Goal: Task Accomplishment & Management: Manage account settings

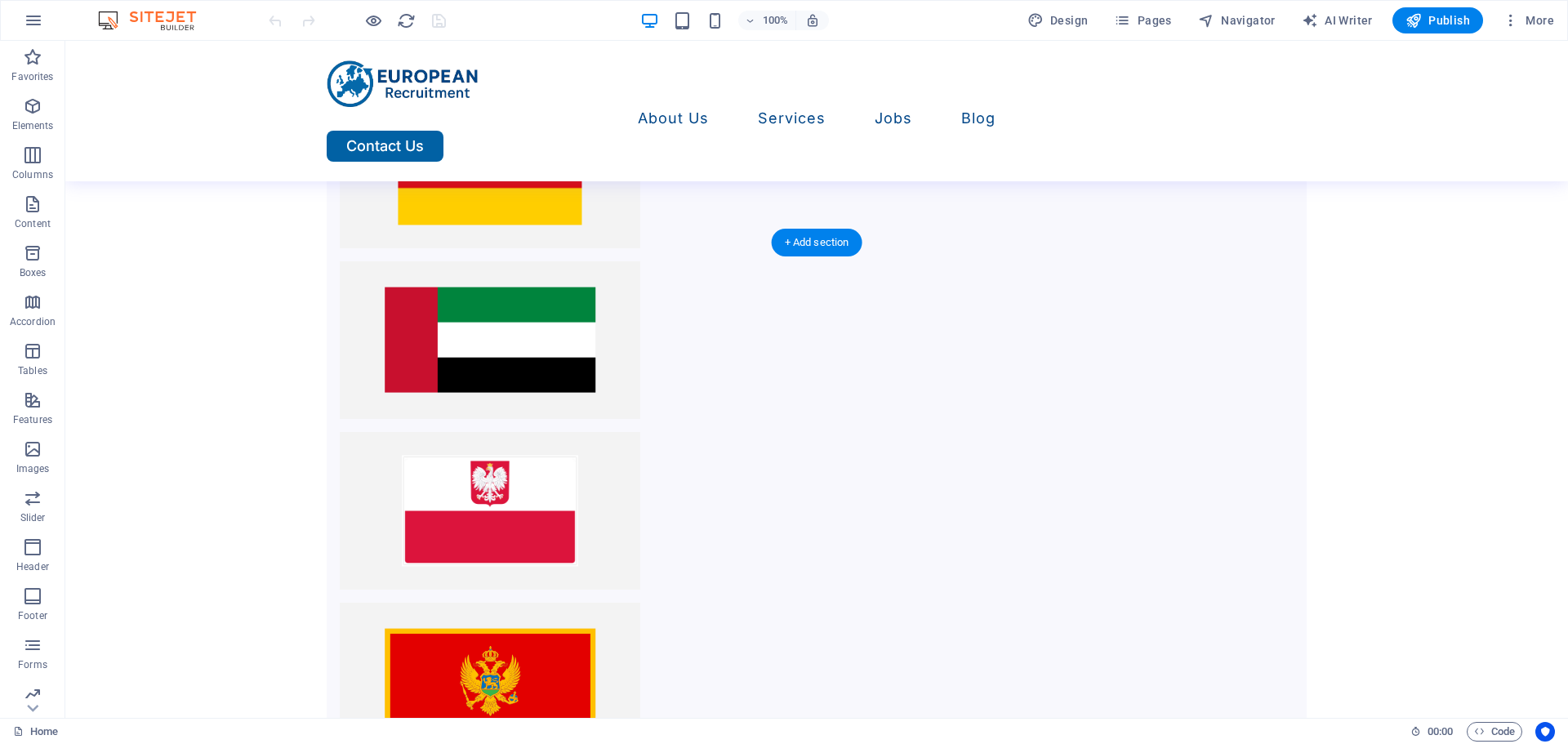
scroll to position [2737, 0]
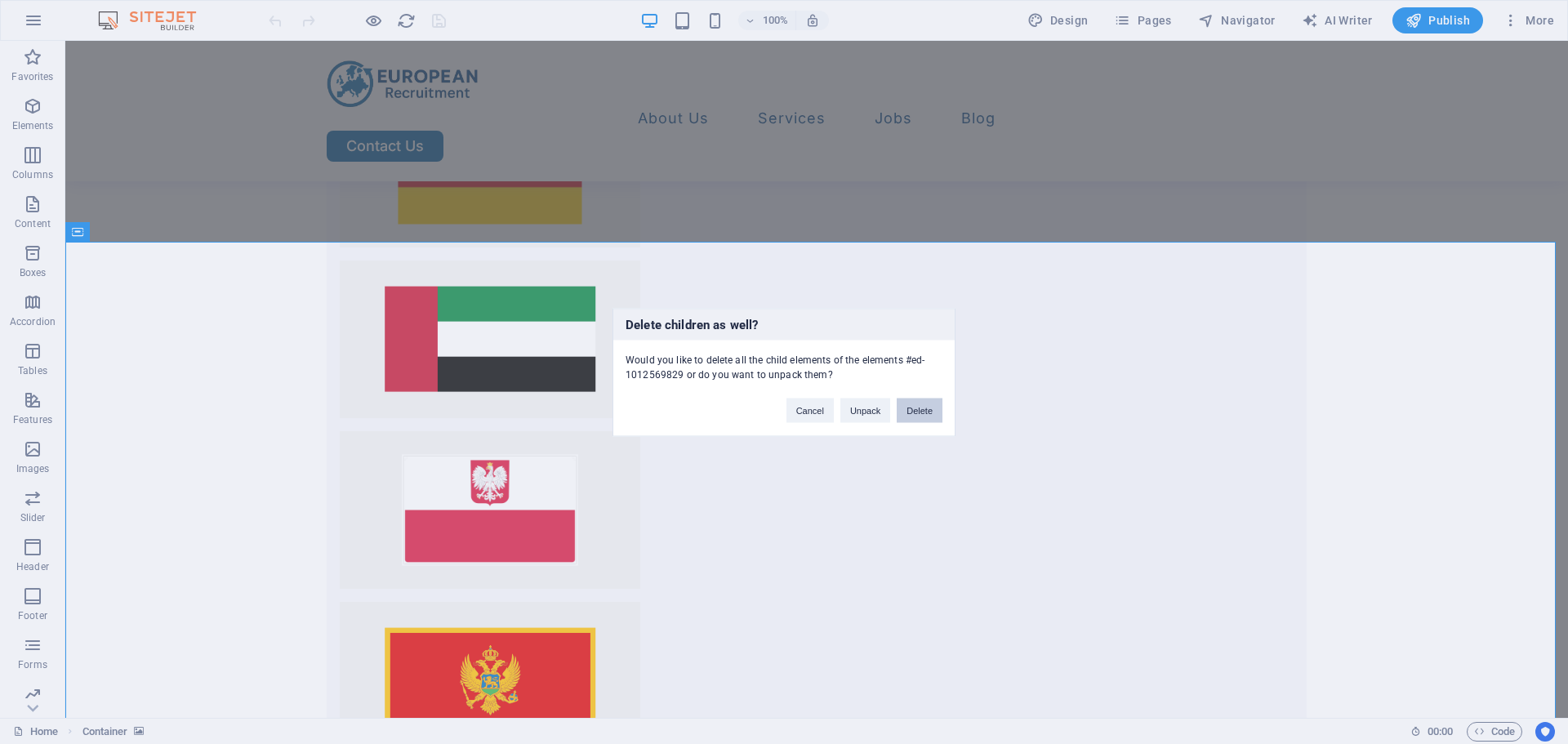
click at [918, 409] on button "Delete" at bounding box center [919, 410] width 45 height 24
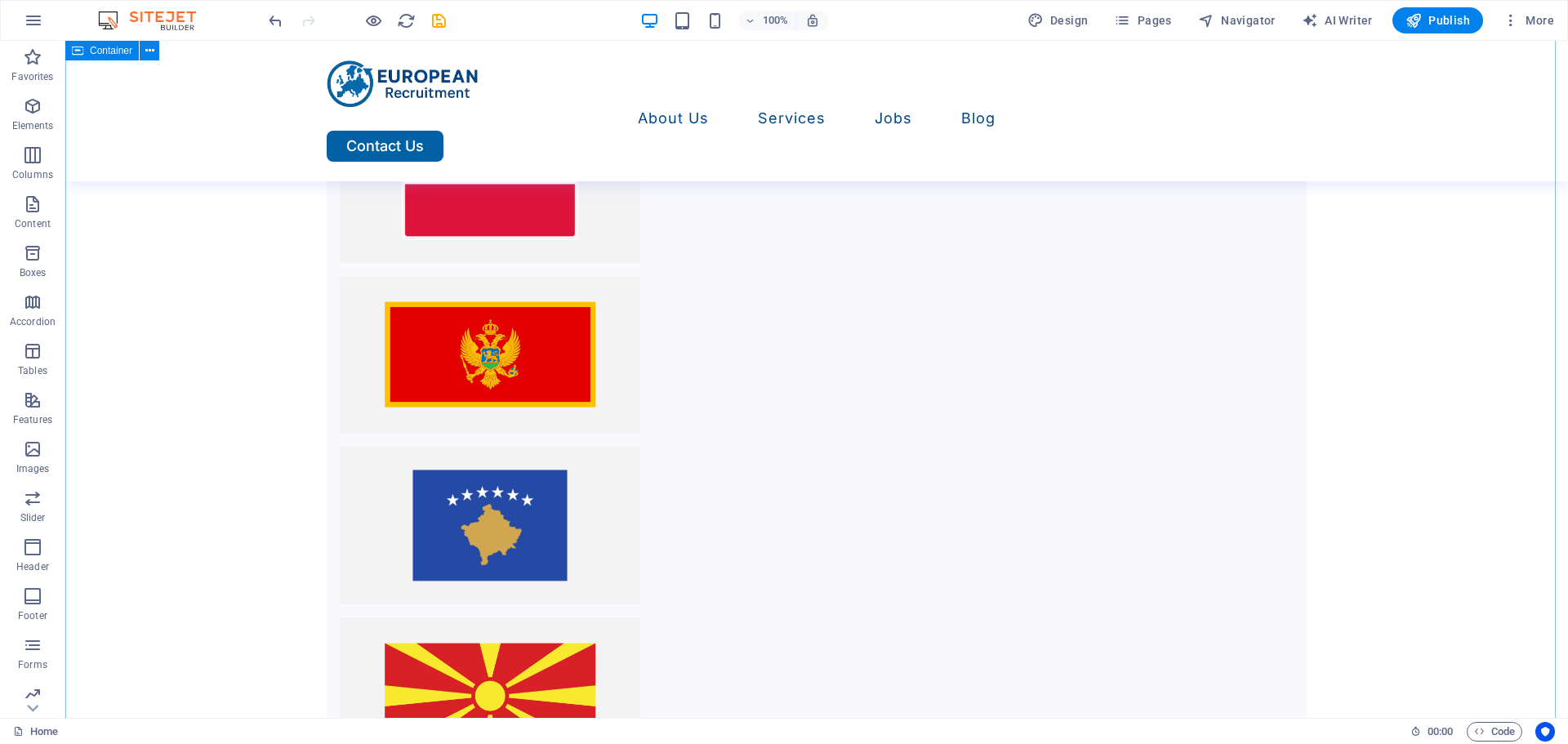
scroll to position [3064, 0]
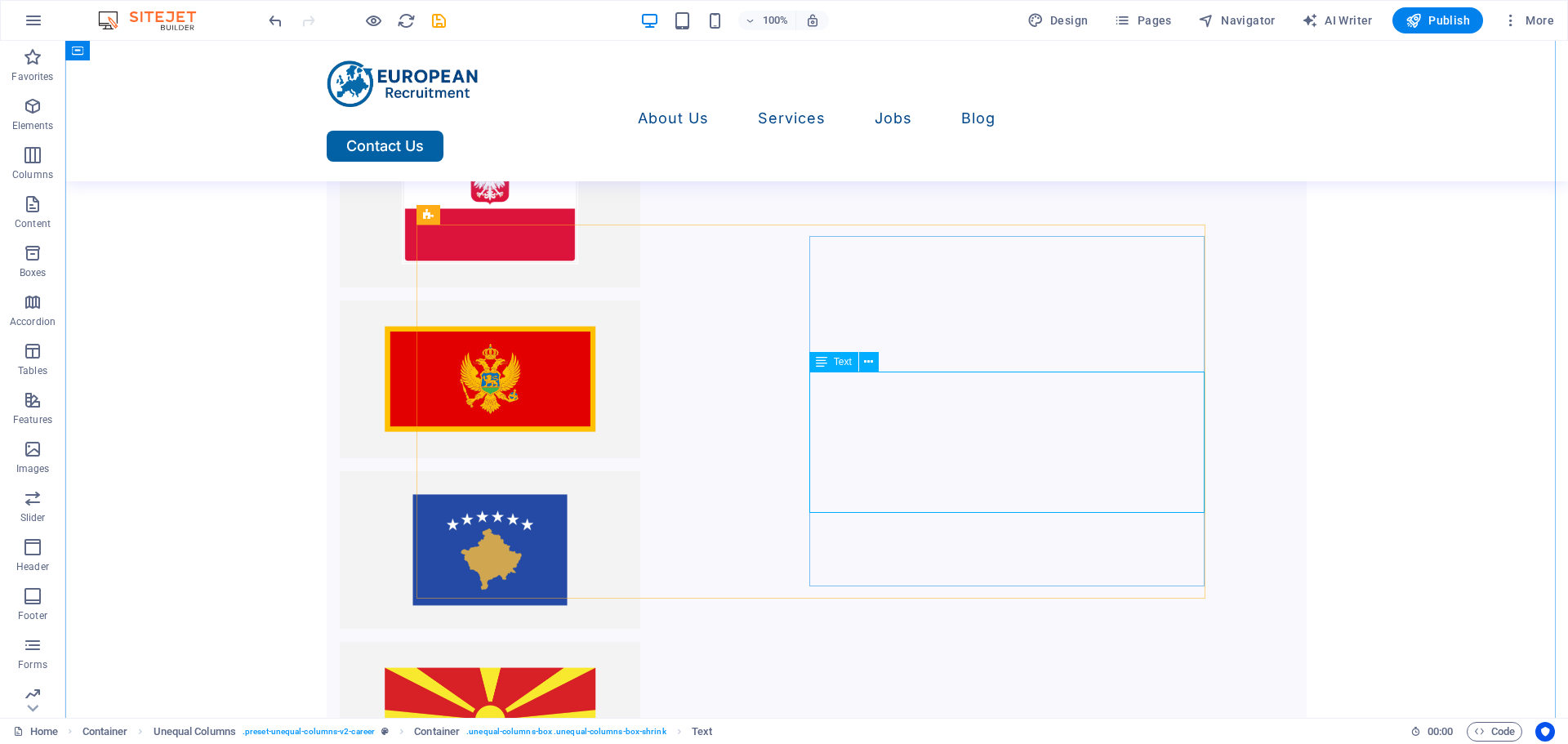
scroll to position [3038, 0]
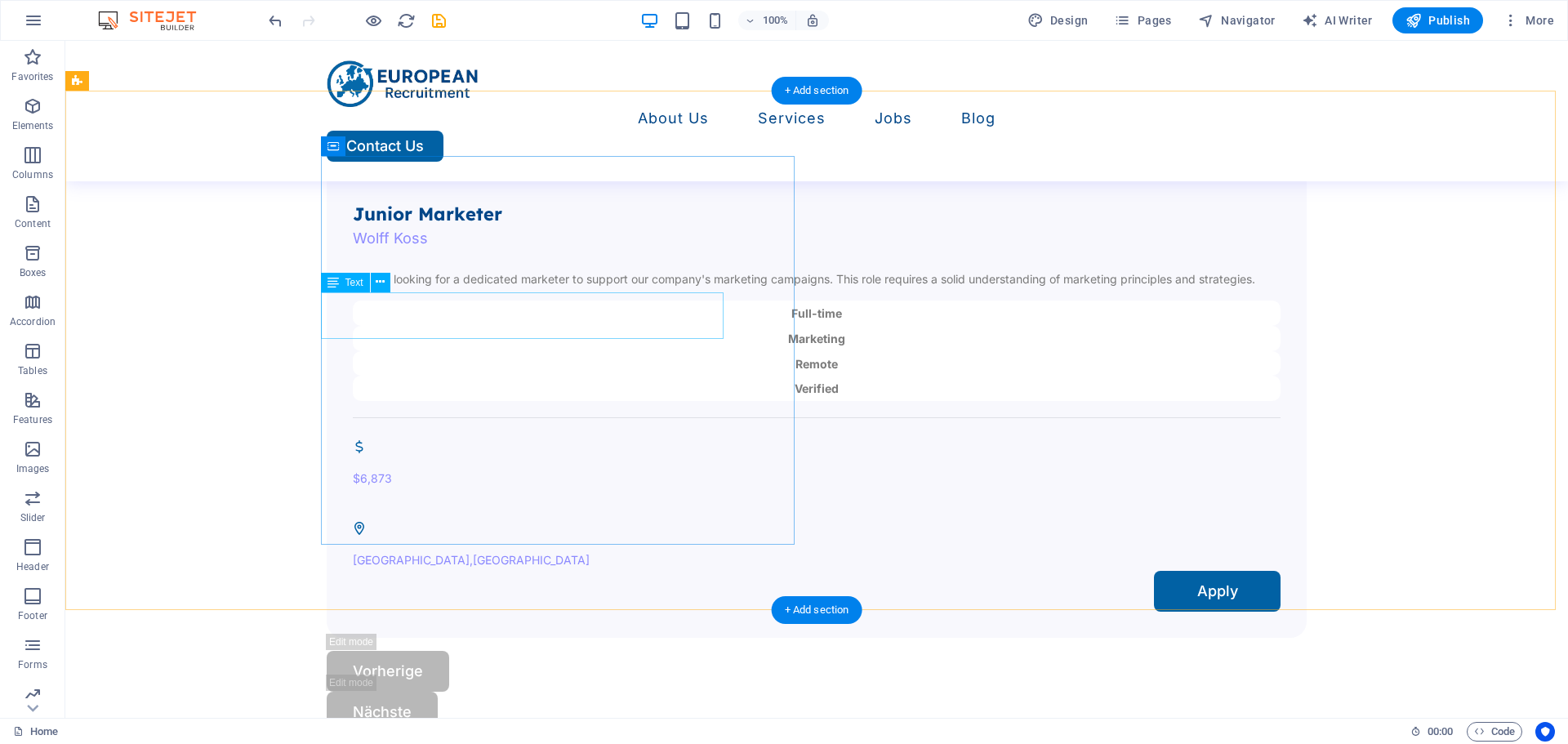
scroll to position [4827, 0]
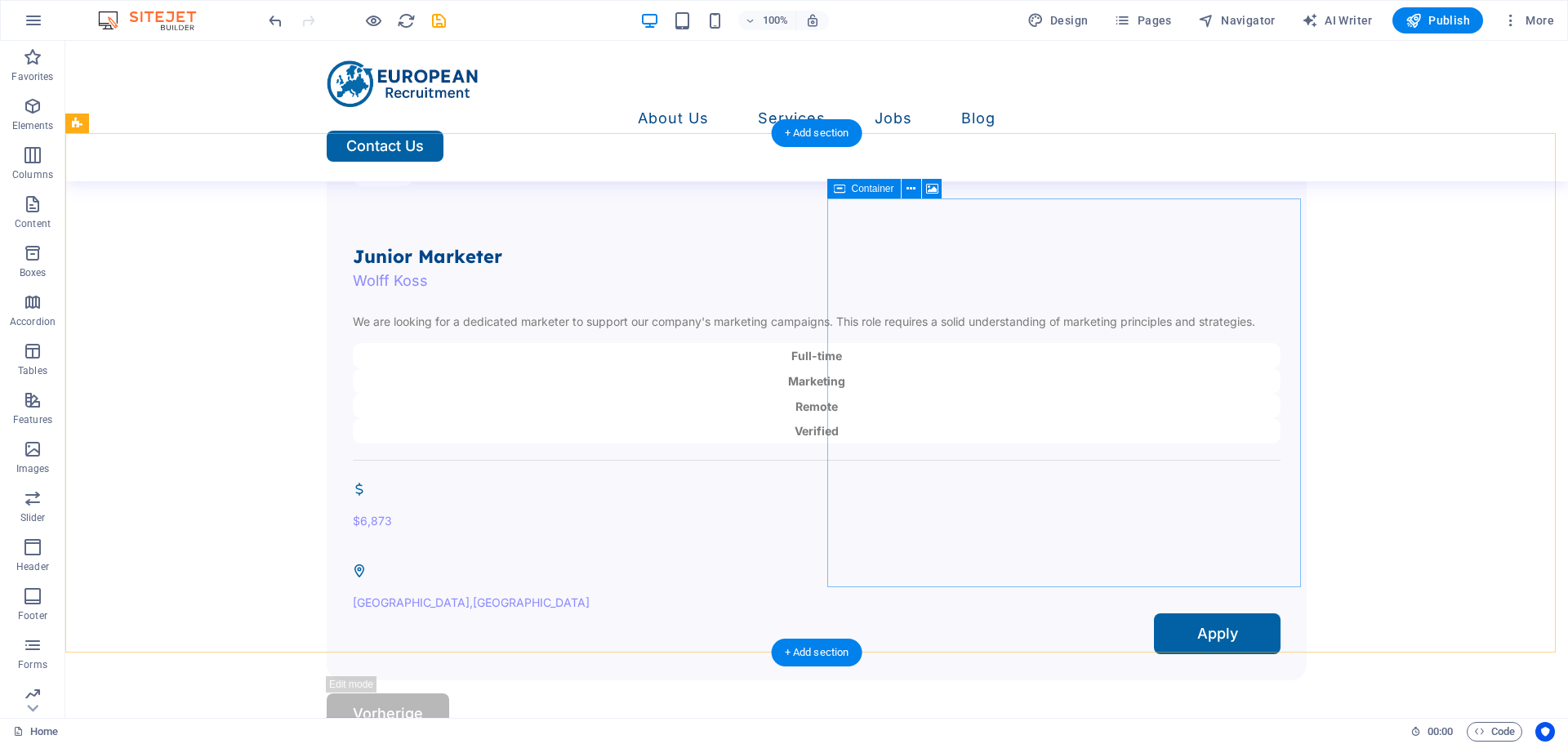
select select "px"
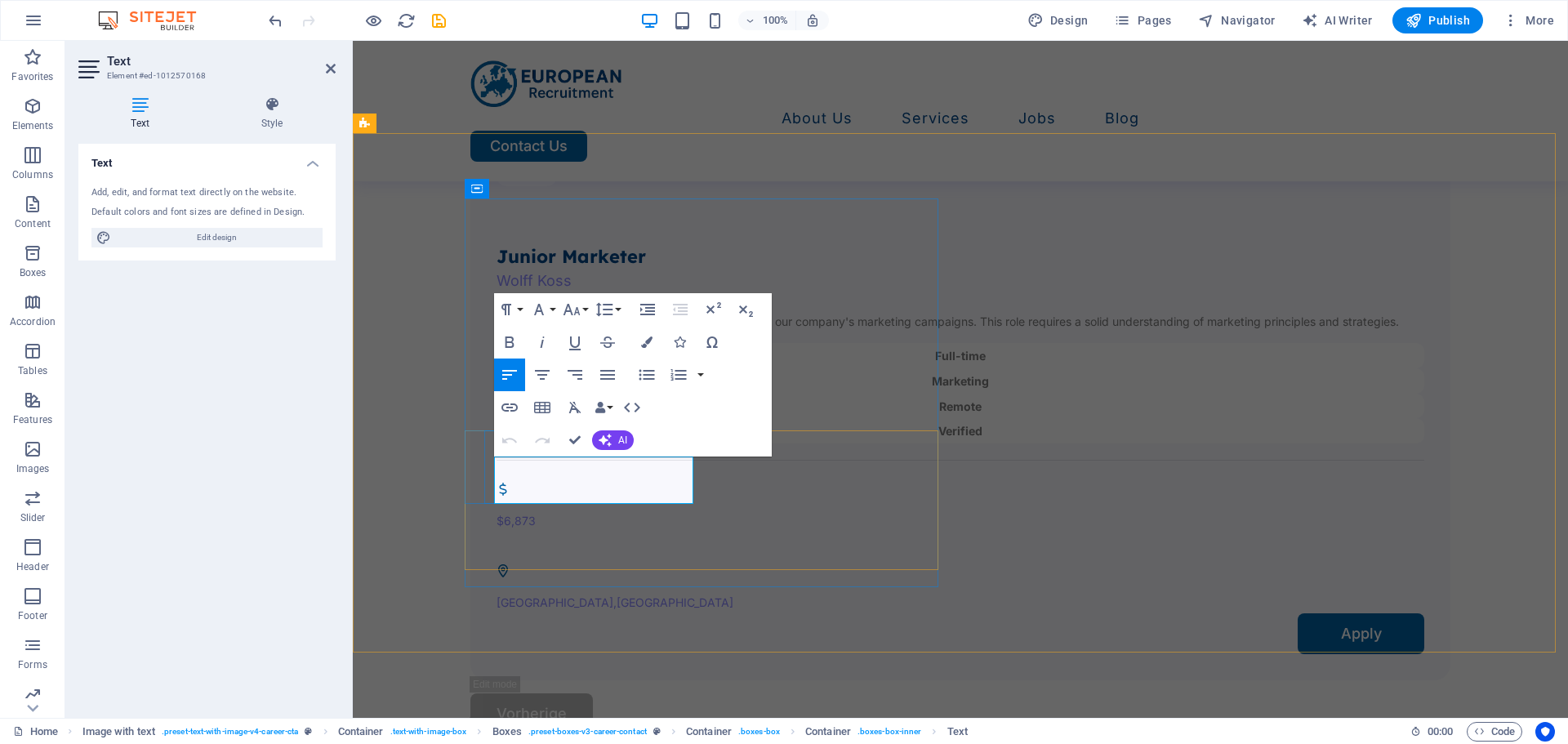
drag, startPoint x: 607, startPoint y: 471, endPoint x: 496, endPoint y: 463, distance: 111.3
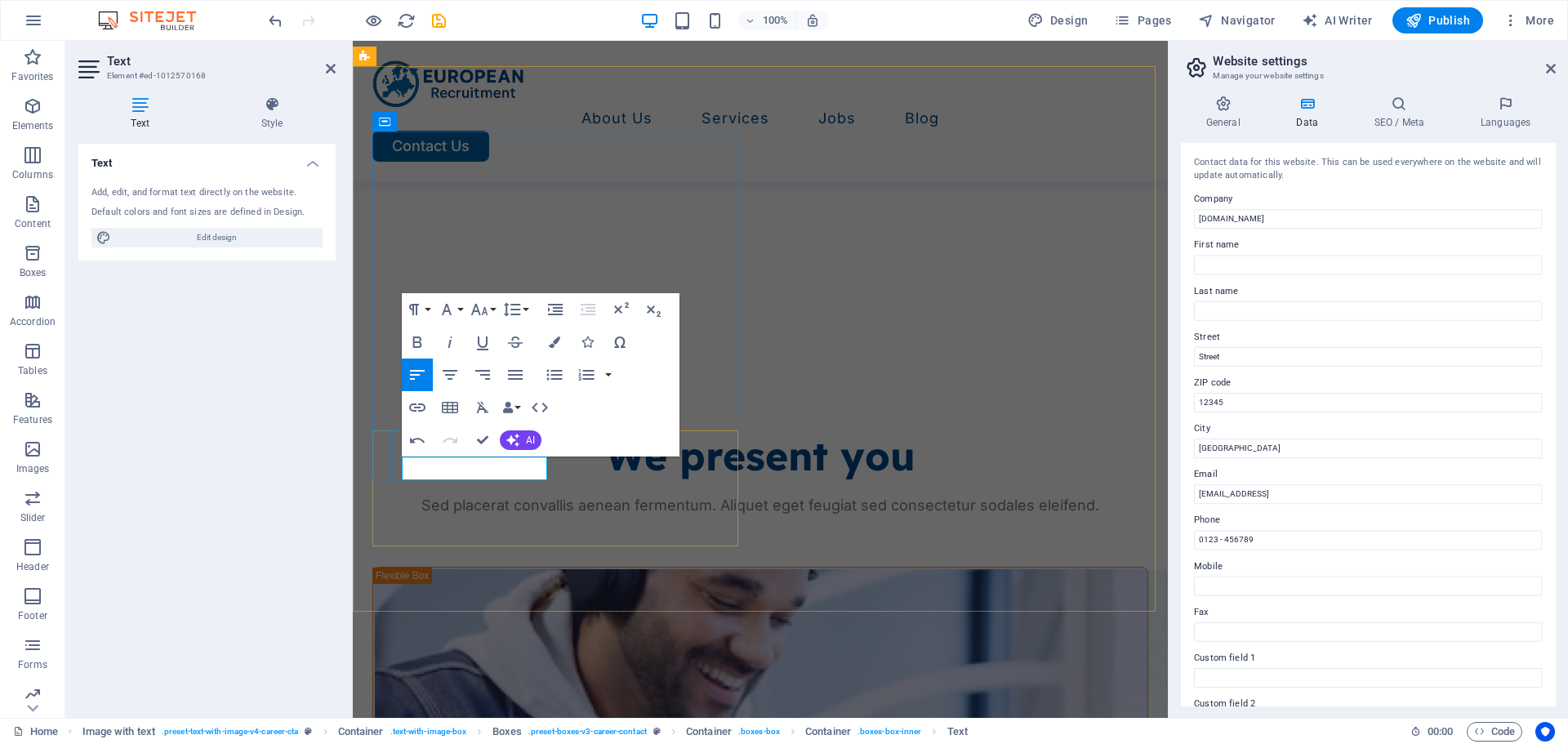
click at [1220, 359] on input "Street" at bounding box center [1368, 357] width 347 height 20
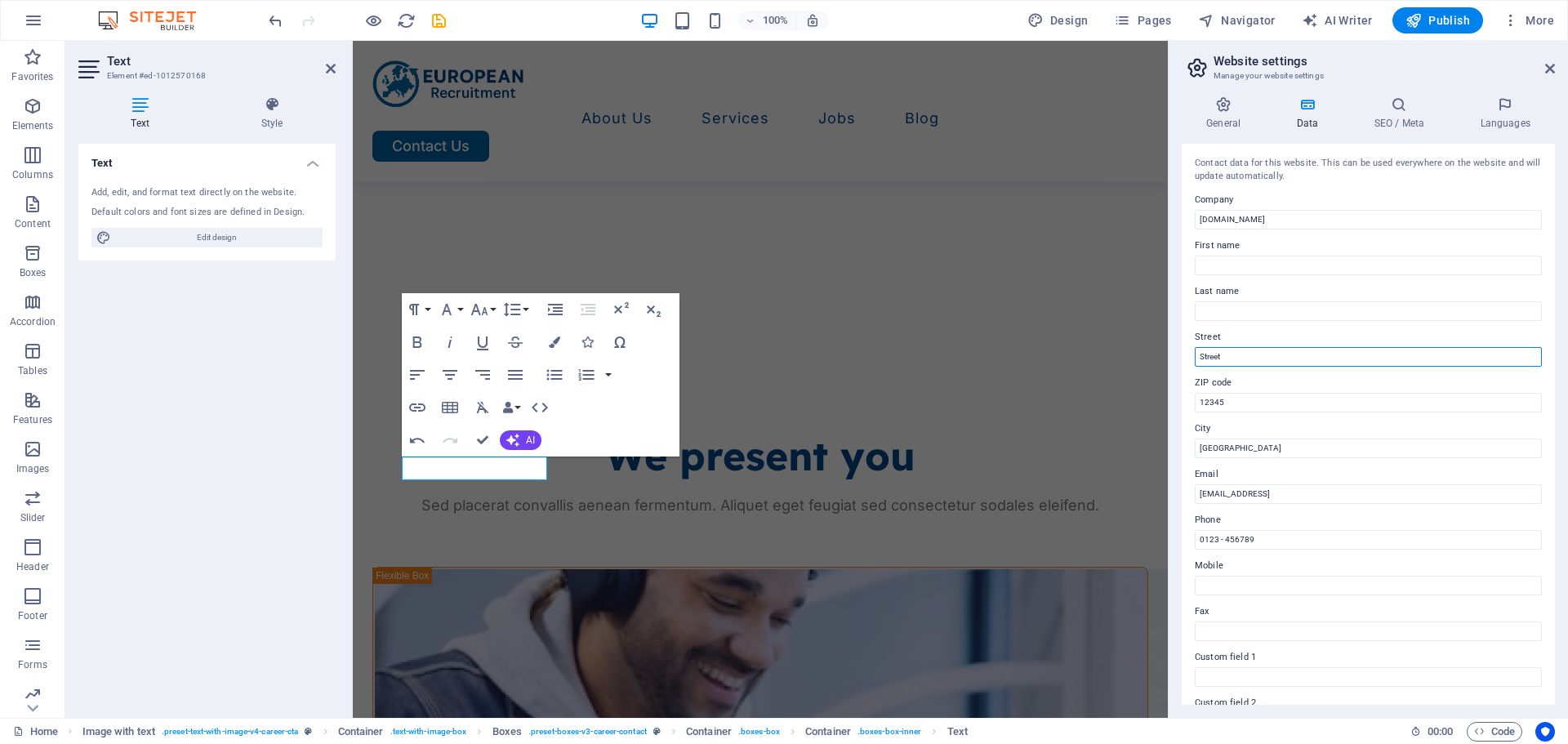
click at [1220, 359] on input "Street" at bounding box center [1368, 357] width 347 height 20
type input "[PERSON_NAME]"
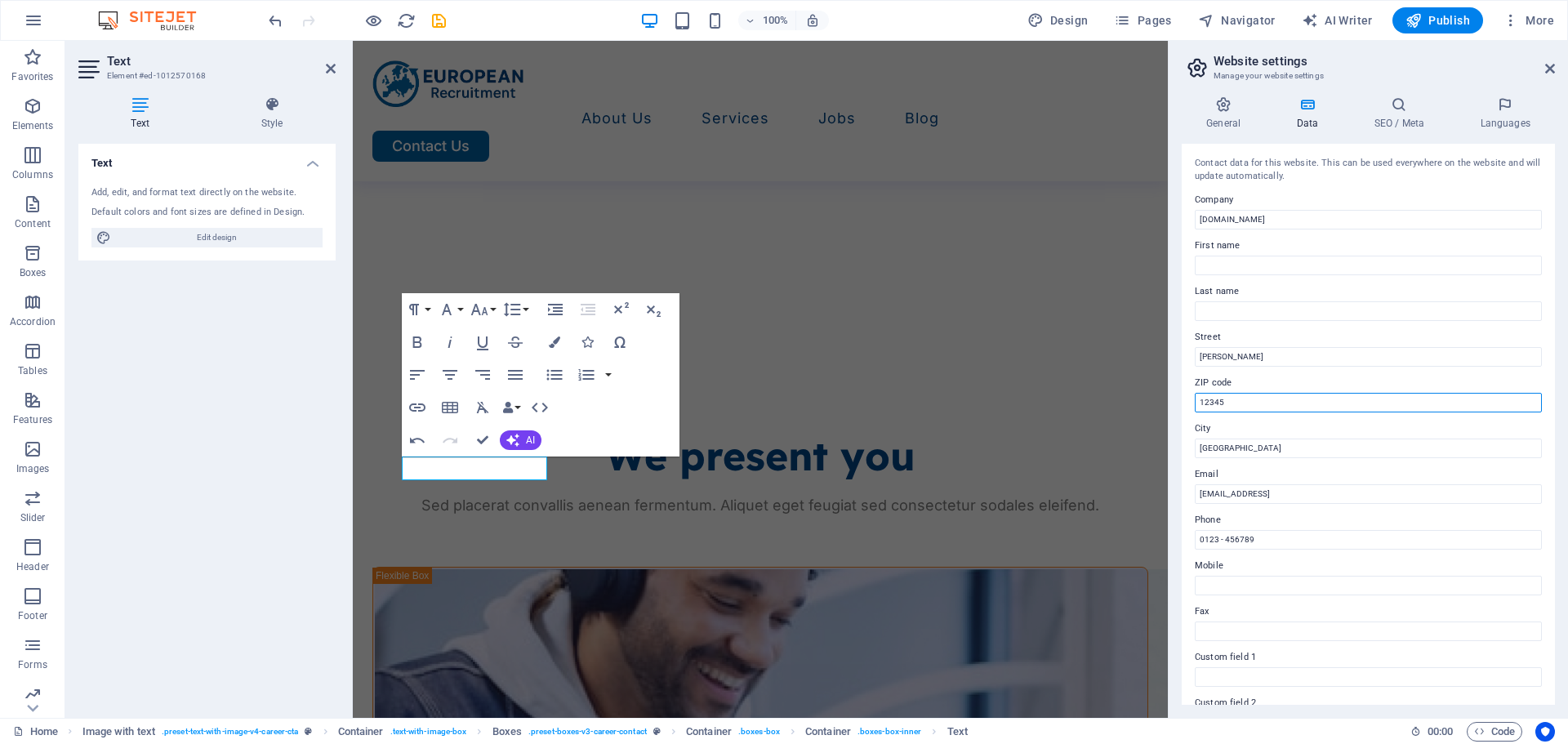
click at [1224, 395] on input "12345" at bounding box center [1368, 402] width 347 height 20
type input "1001"
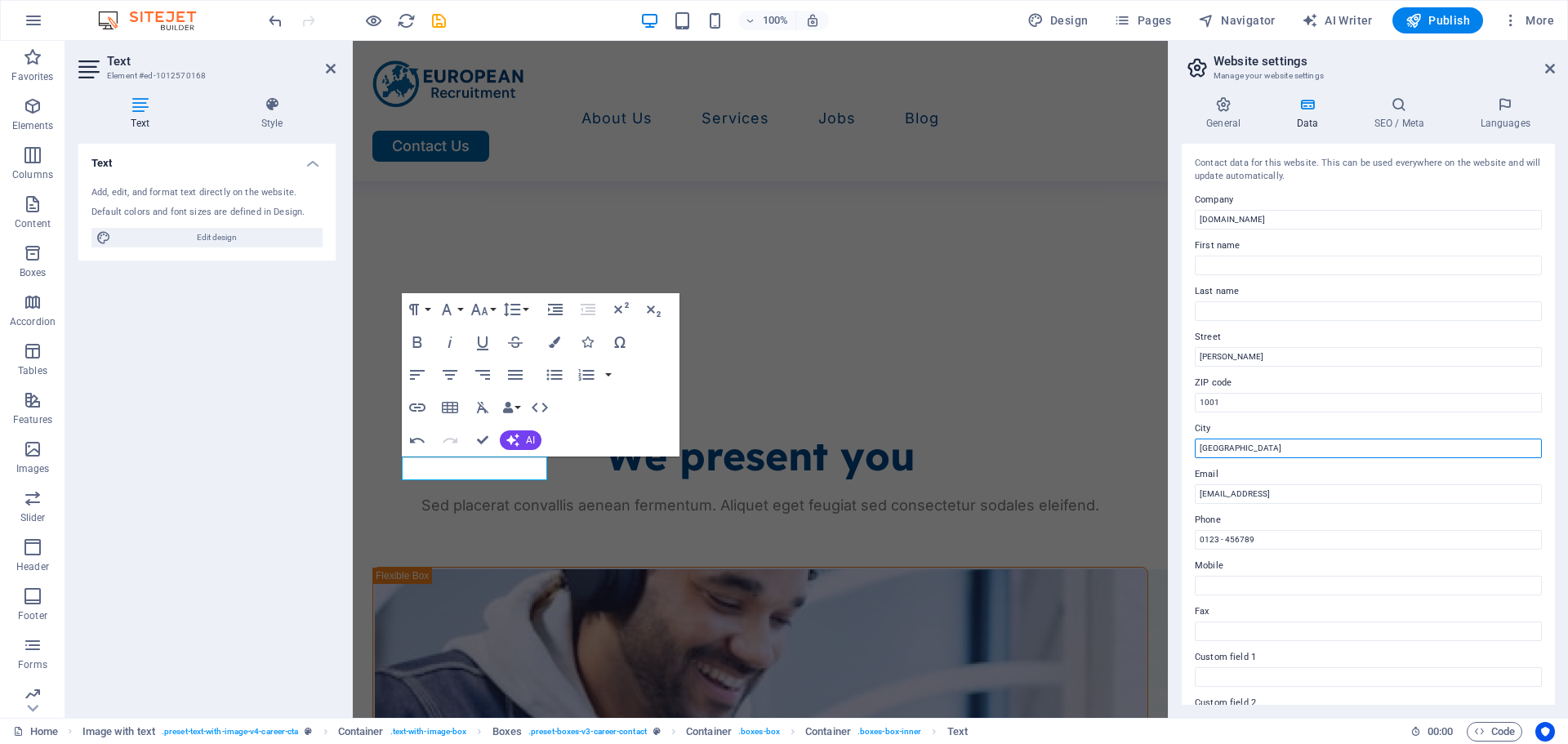
click at [1226, 449] on input "[GEOGRAPHIC_DATA]" at bounding box center [1368, 449] width 347 height 20
type input "Tirane"
click at [1249, 463] on div "Contact data for this website. This can be used everywhere on the website and w…" at bounding box center [1369, 424] width 373 height 561
click at [1253, 484] on input "[EMAIL_ADDRESS]" at bounding box center [1368, 494] width 347 height 20
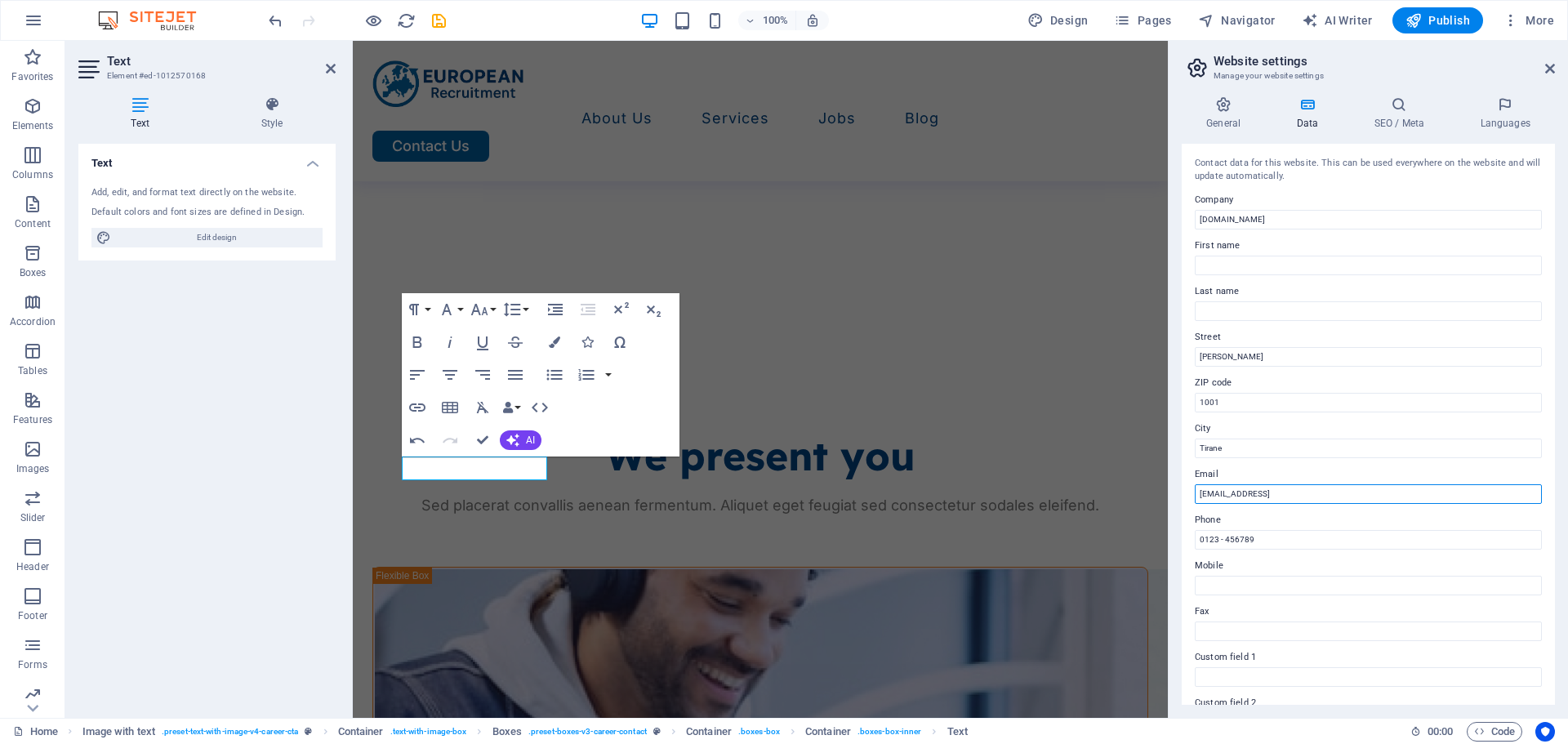
click at [1253, 484] on input "[EMAIL_ADDRESS]" at bounding box center [1368, 494] width 347 height 20
click at [1293, 496] on input "[EMAIL_ADDRESS]" at bounding box center [1368, 494] width 347 height 20
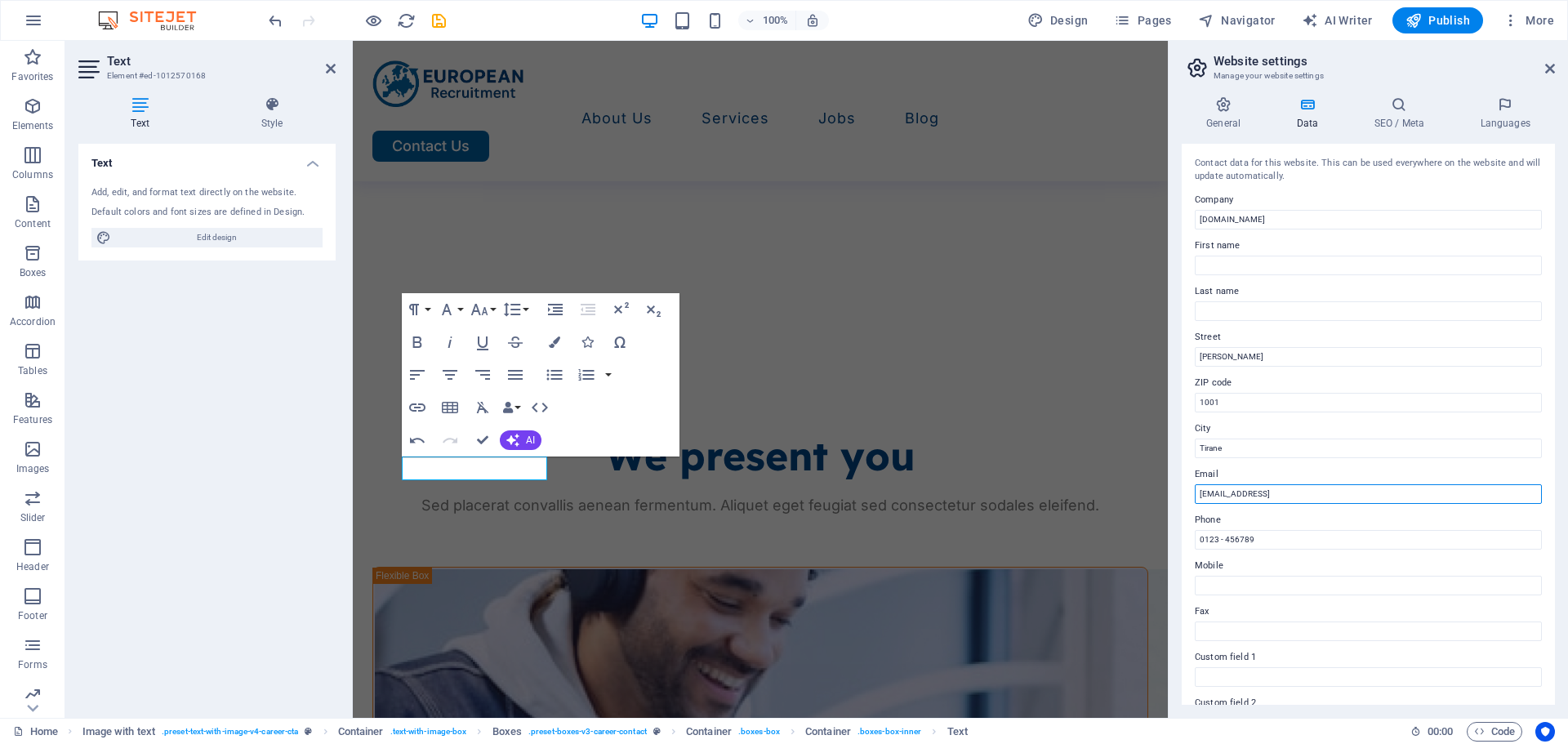
paste input "[EMAIL_ADDRESS][DOMAIN_NAME]"
type input "[EMAIL_ADDRESS][DOMAIN_NAME]"
click at [1272, 538] on input "0123 - 456789" at bounding box center [1368, 540] width 347 height 20
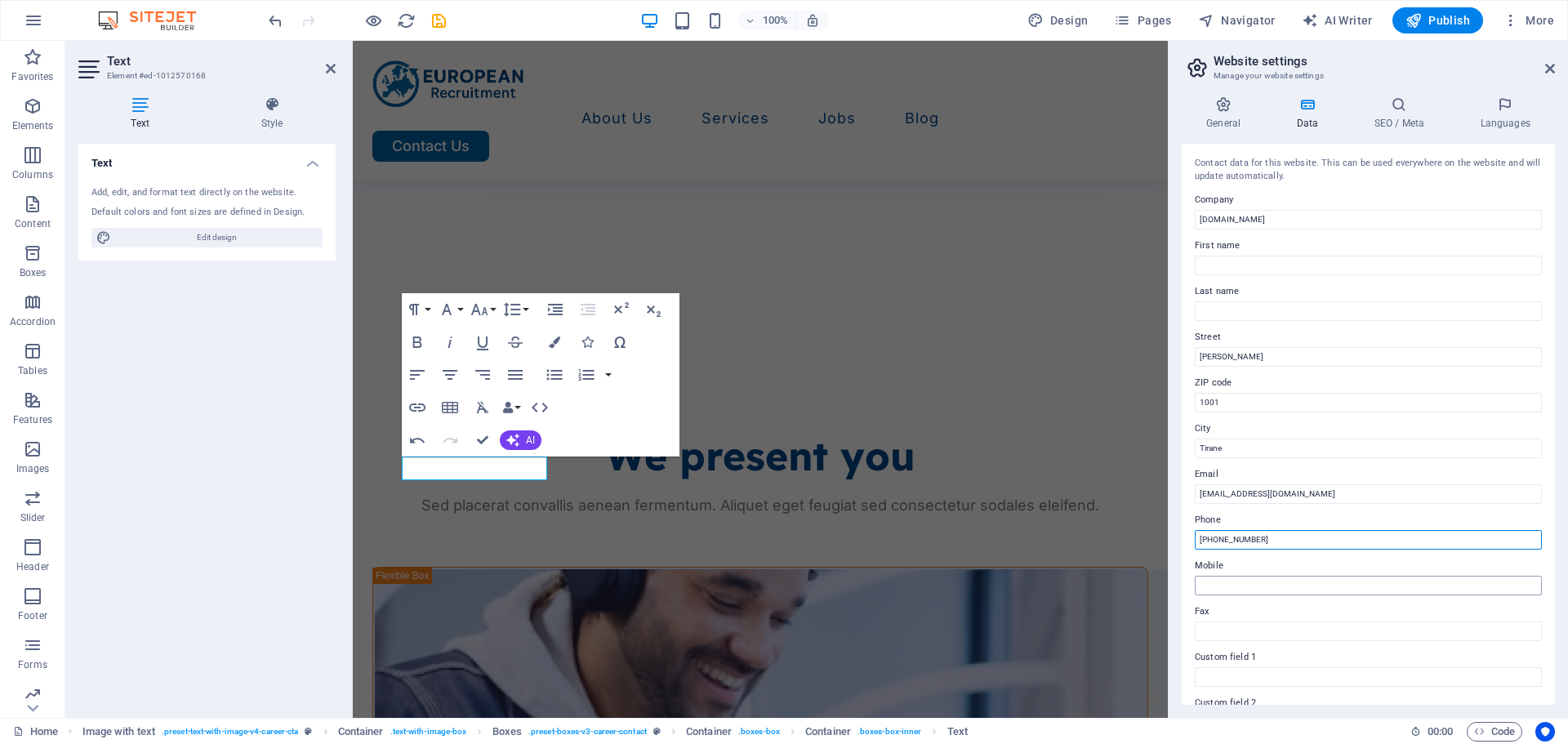
type input "[PHONE_NUMBER]"
click at [1235, 581] on input "Mobile" at bounding box center [1368, 585] width 347 height 20
type input "[PHONE_NUMBER]"
click at [1245, 564] on label "Mobile" at bounding box center [1368, 566] width 347 height 20
click at [1245, 575] on input "[PHONE_NUMBER]" at bounding box center [1368, 585] width 347 height 20
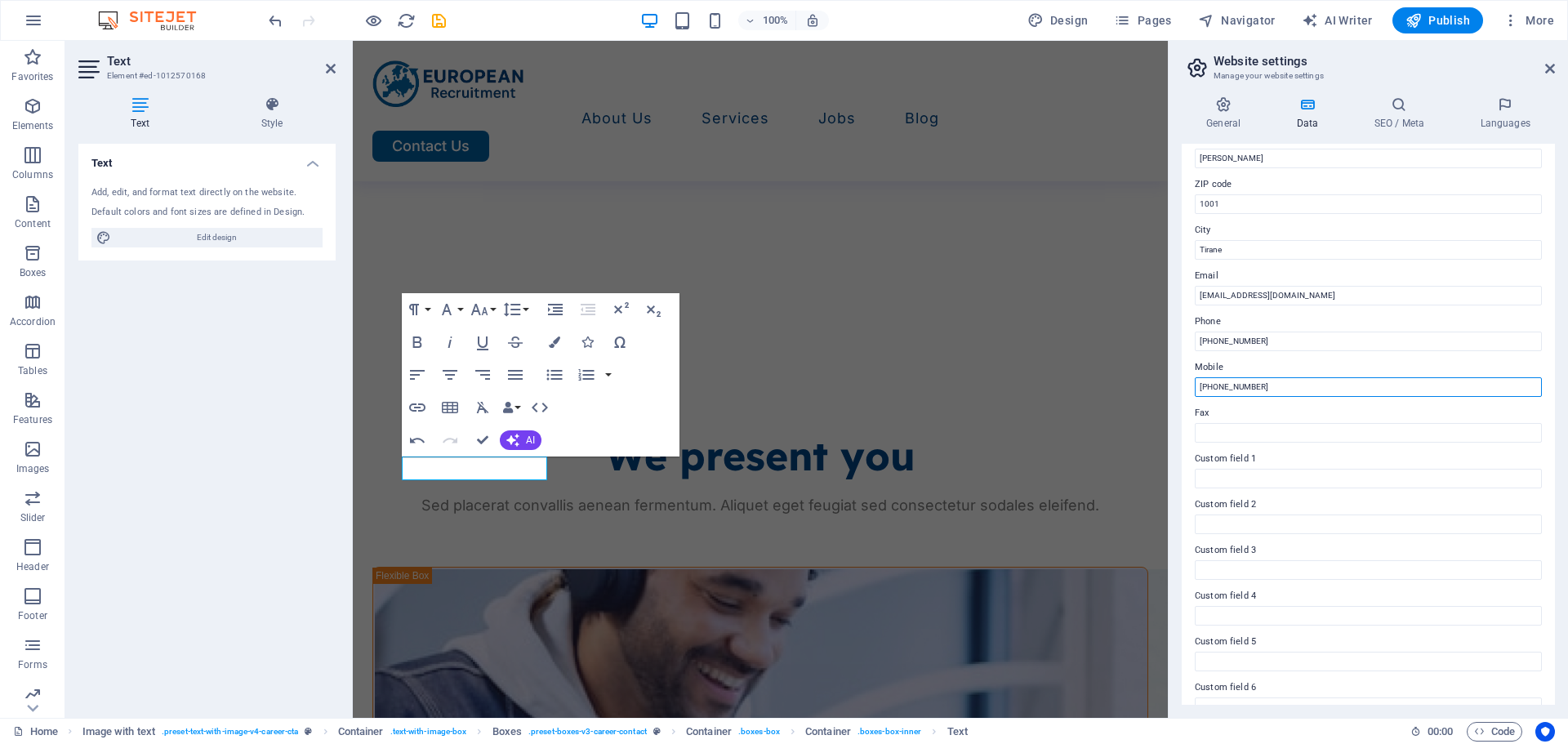
scroll to position [224, 0]
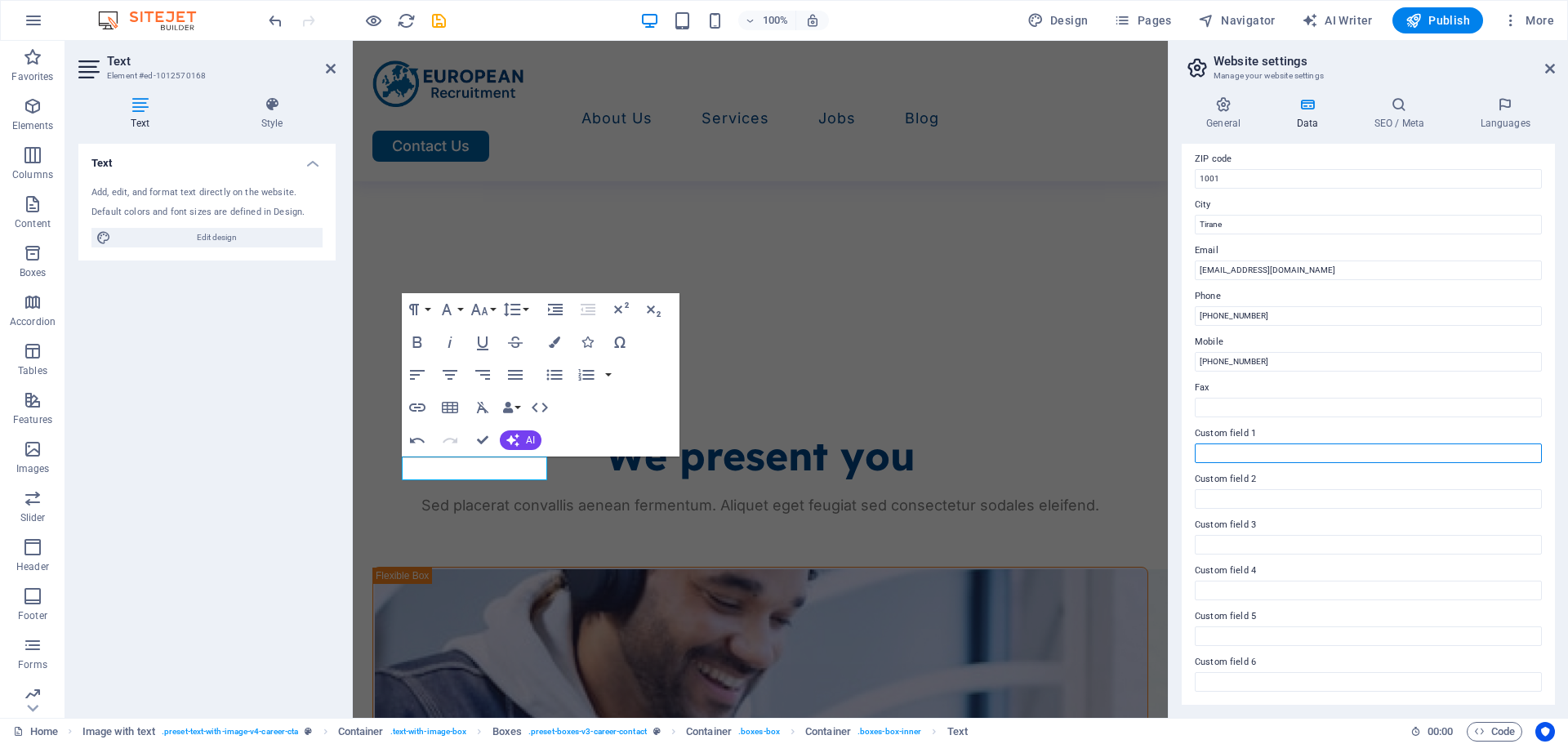
click at [1256, 449] on input "Custom field 1" at bounding box center [1368, 453] width 347 height 20
click at [1217, 388] on label "Fax" at bounding box center [1368, 388] width 347 height 20
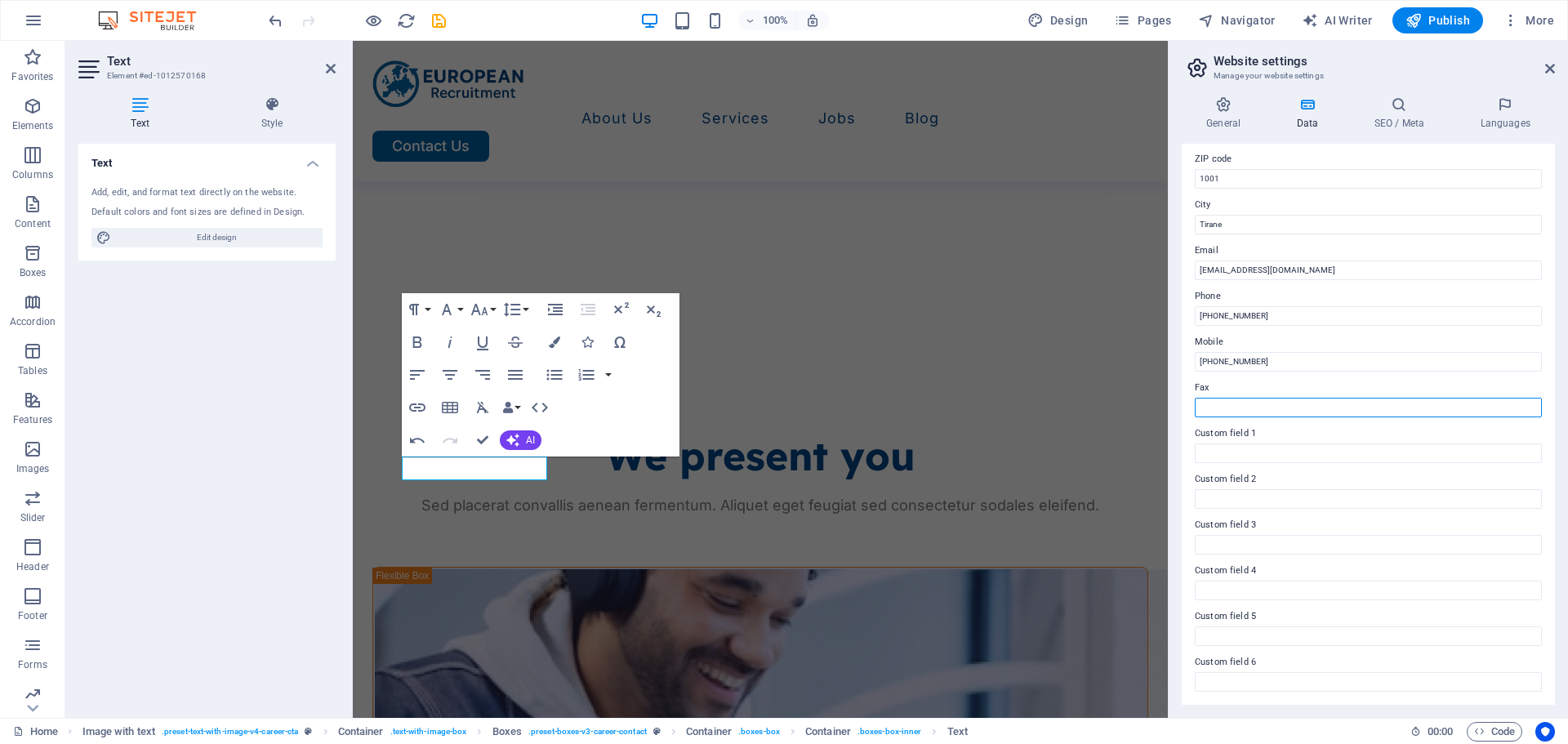
click at [1217, 398] on input "Fax" at bounding box center [1368, 408] width 347 height 20
click at [1192, 427] on div "Contact data for this website. This can be used everywhere on the website and w…" at bounding box center [1369, 424] width 373 height 561
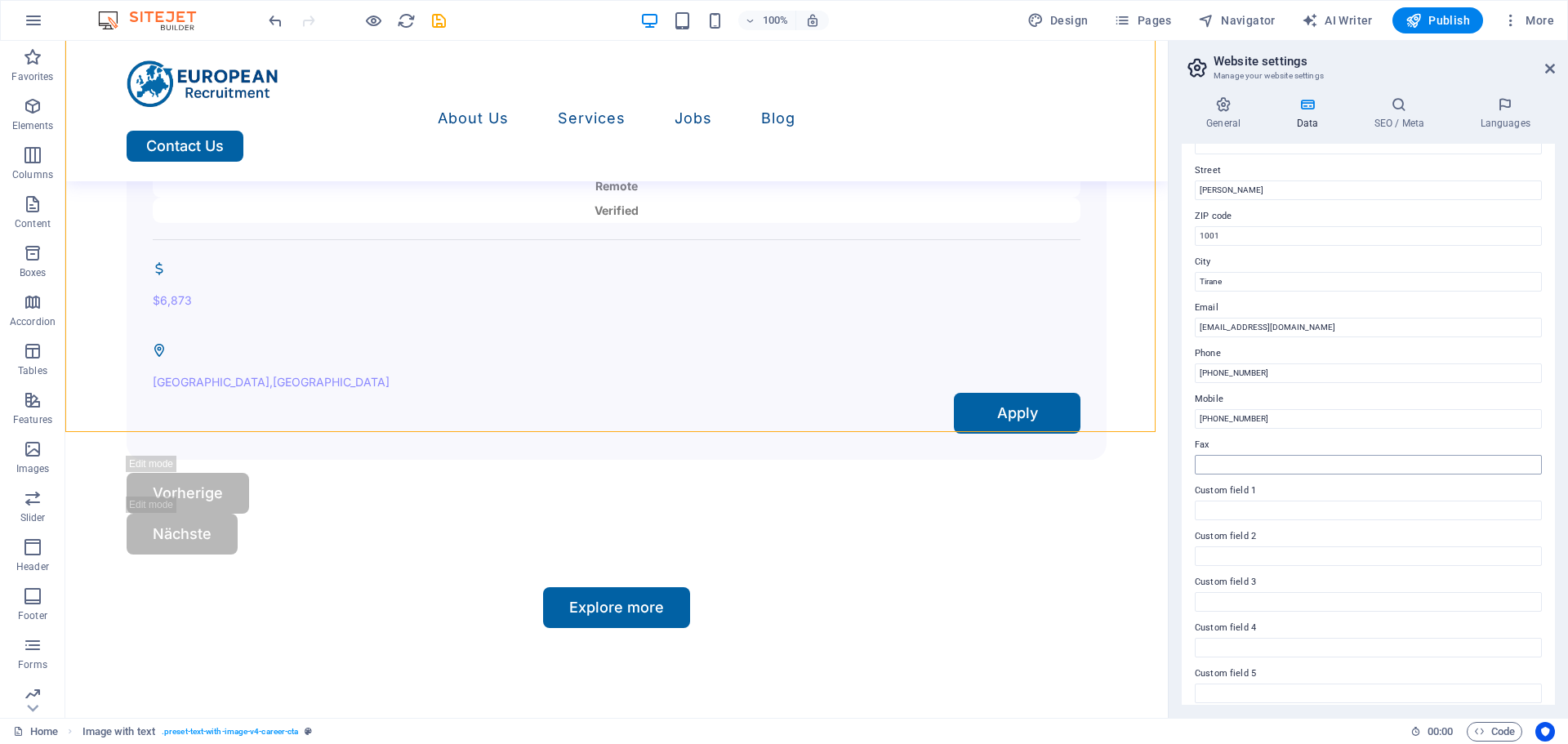
scroll to position [0, 0]
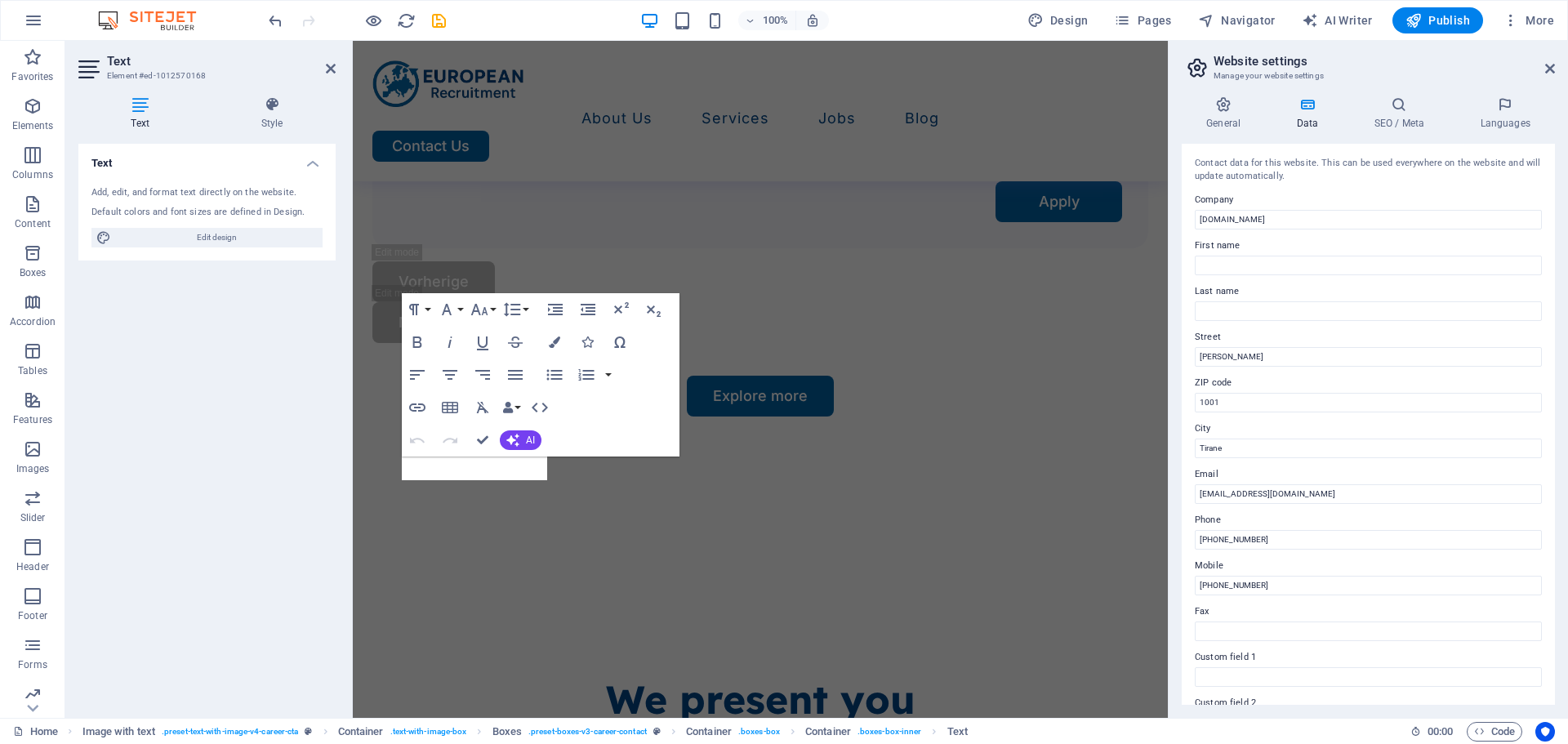
scroll to position [5291, 0]
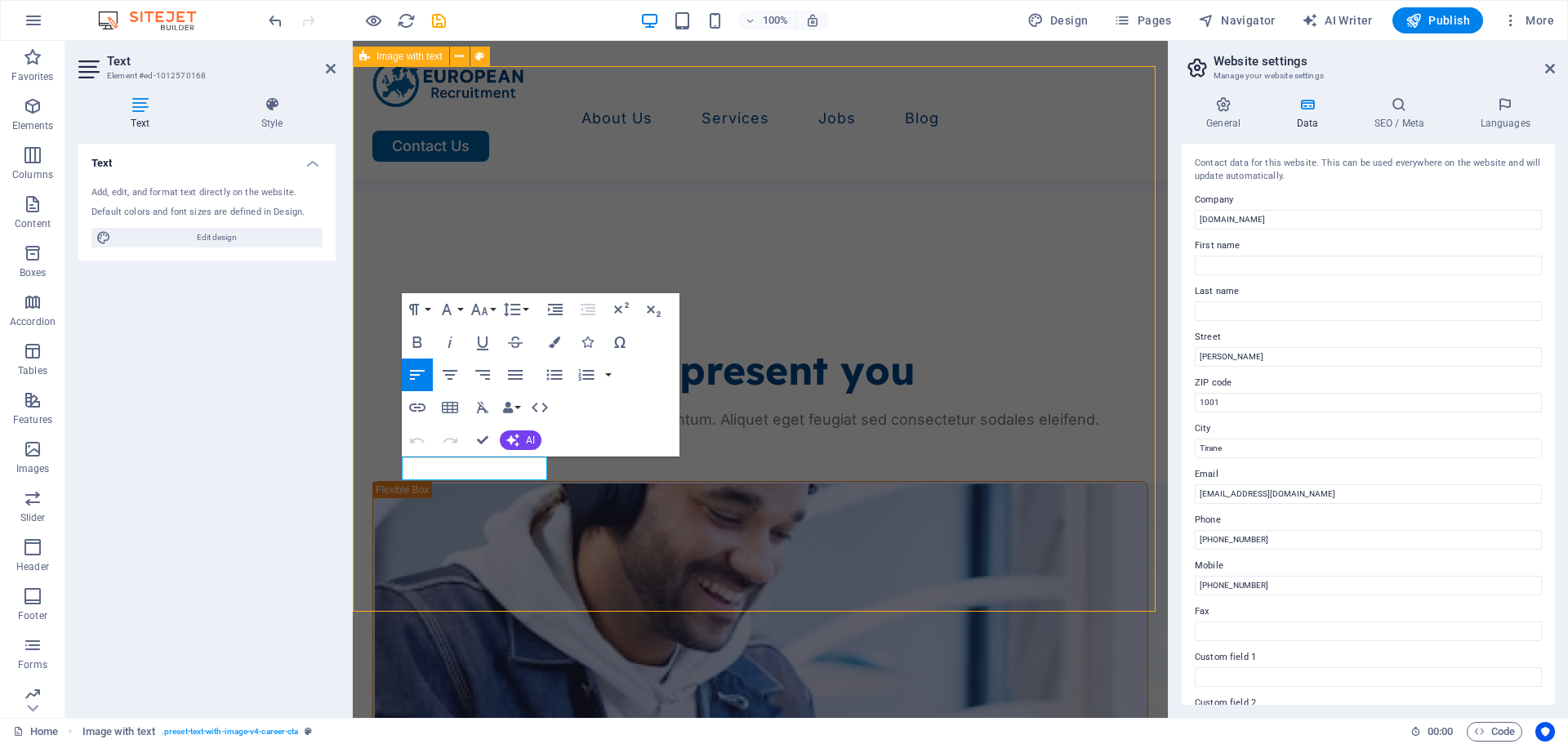
scroll to position [4827, 0]
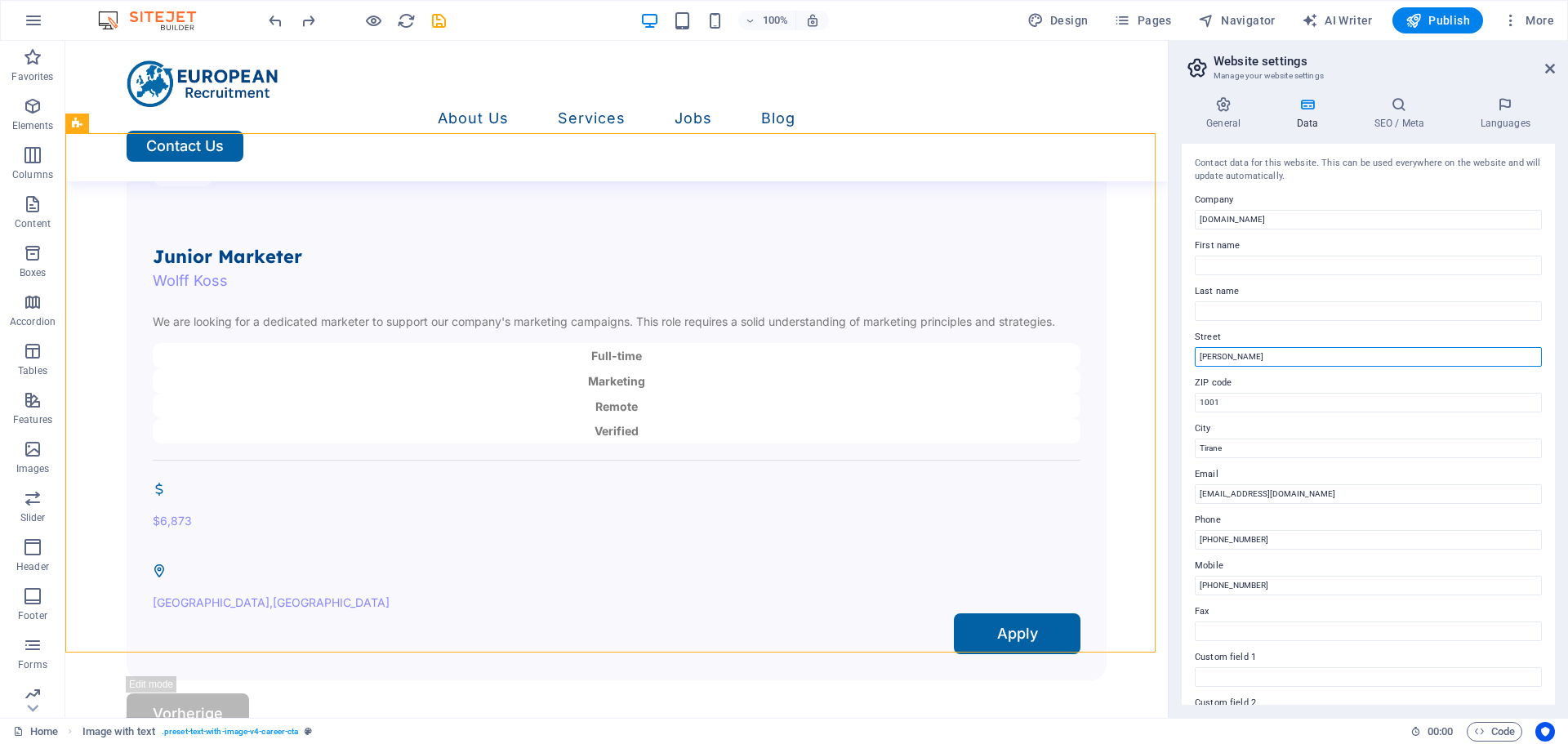
click at [1279, 362] on input "[PERSON_NAME]" at bounding box center [1368, 357] width 347 height 20
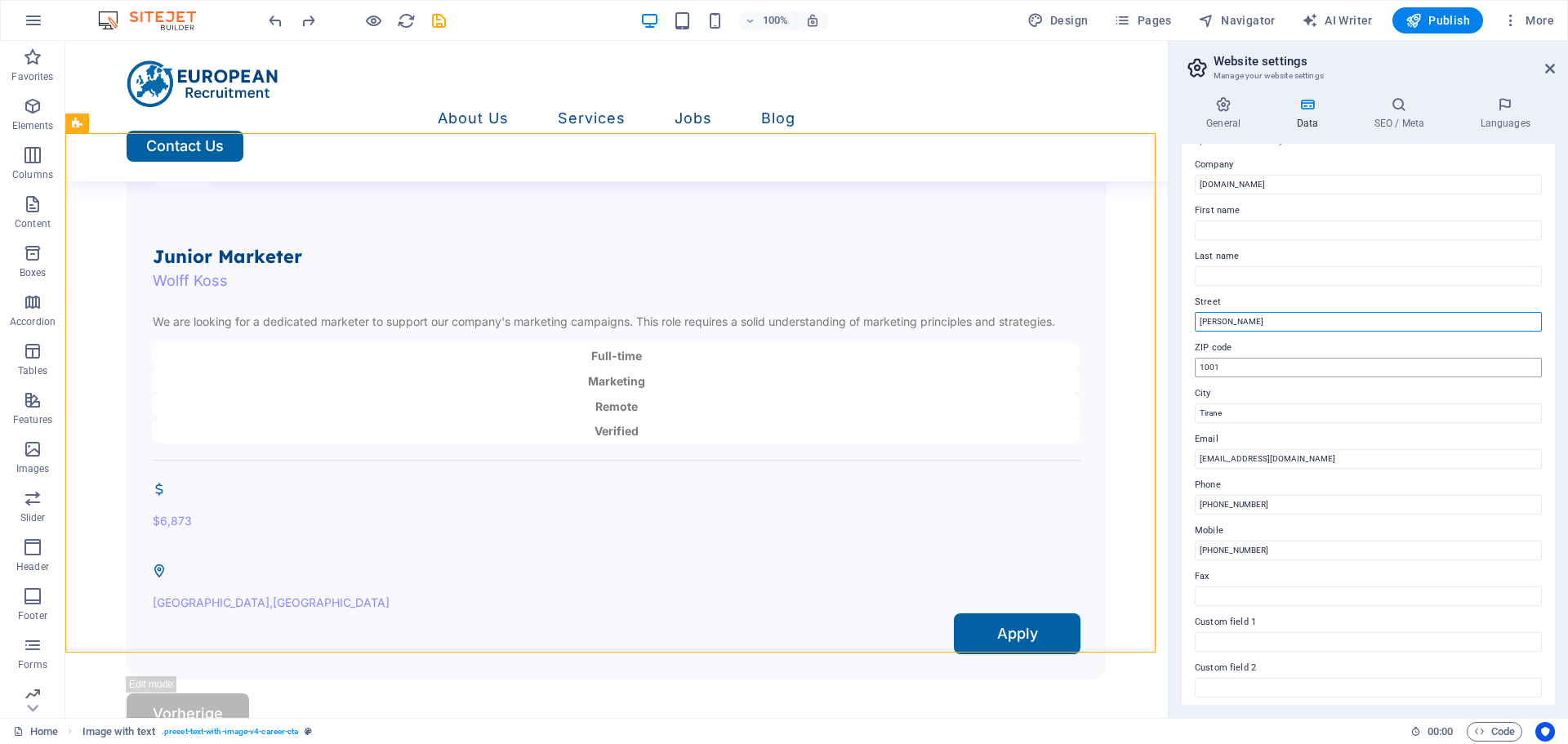
scroll to position [0, 0]
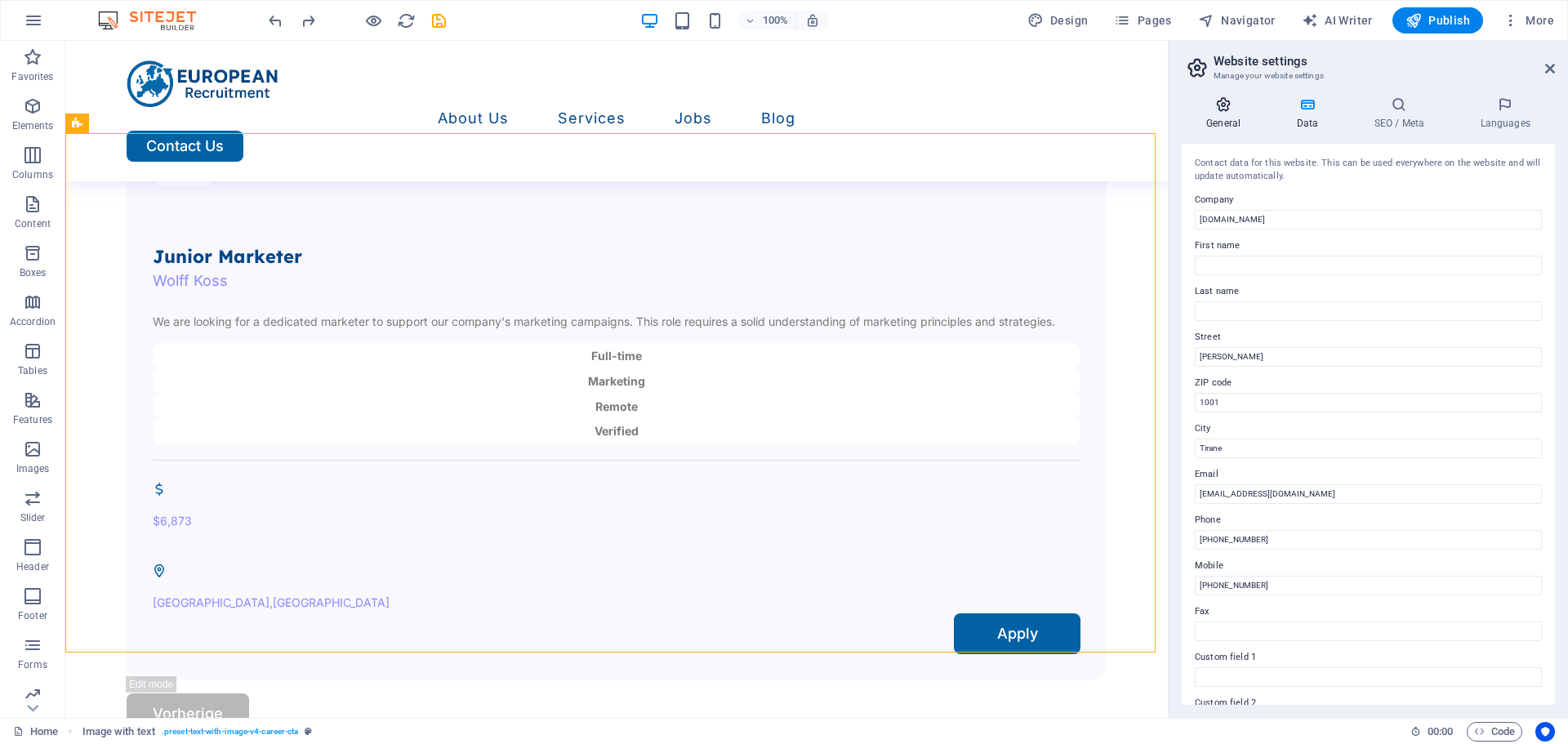
click at [1237, 98] on icon at bounding box center [1224, 104] width 83 height 16
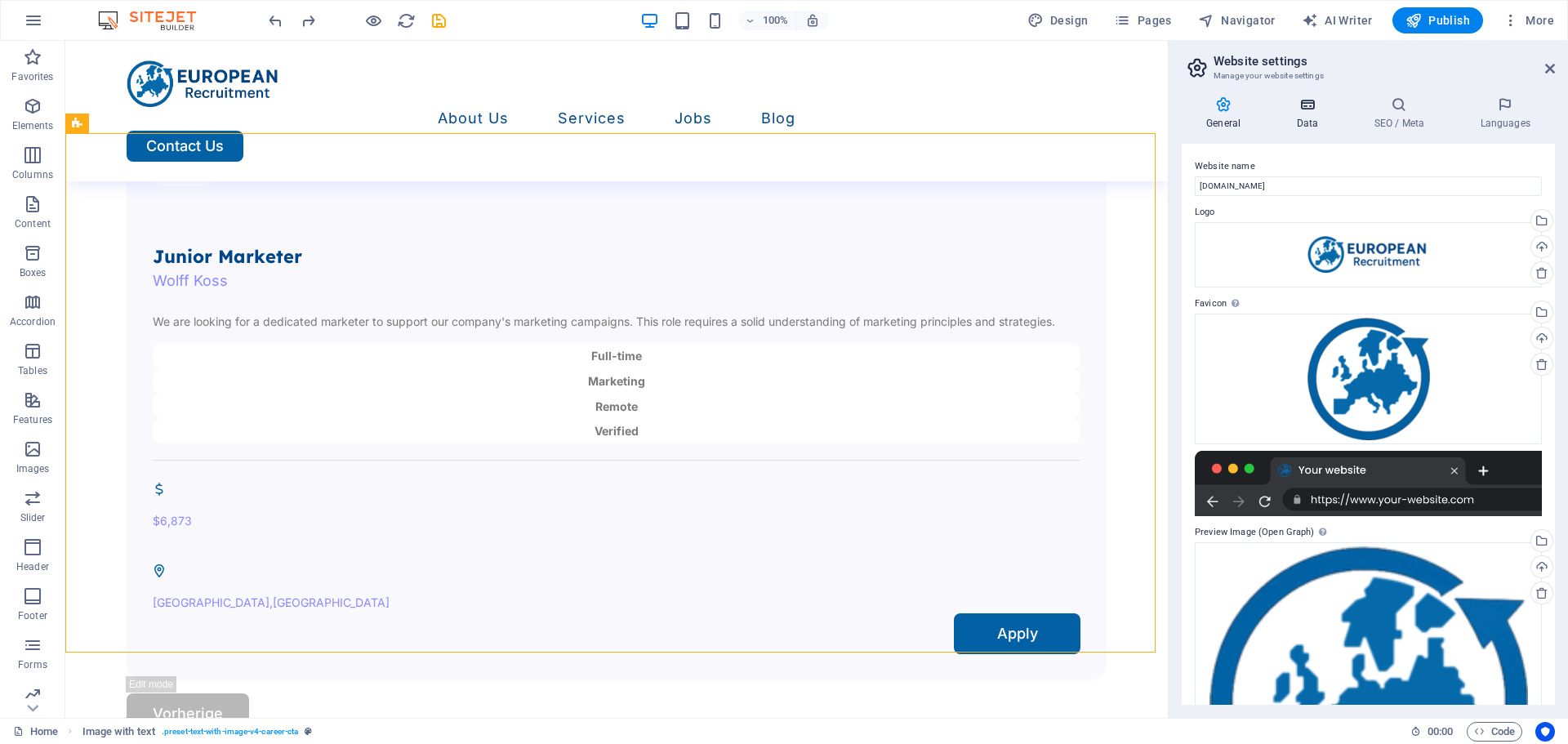
click at [1315, 110] on icon at bounding box center [1307, 104] width 71 height 16
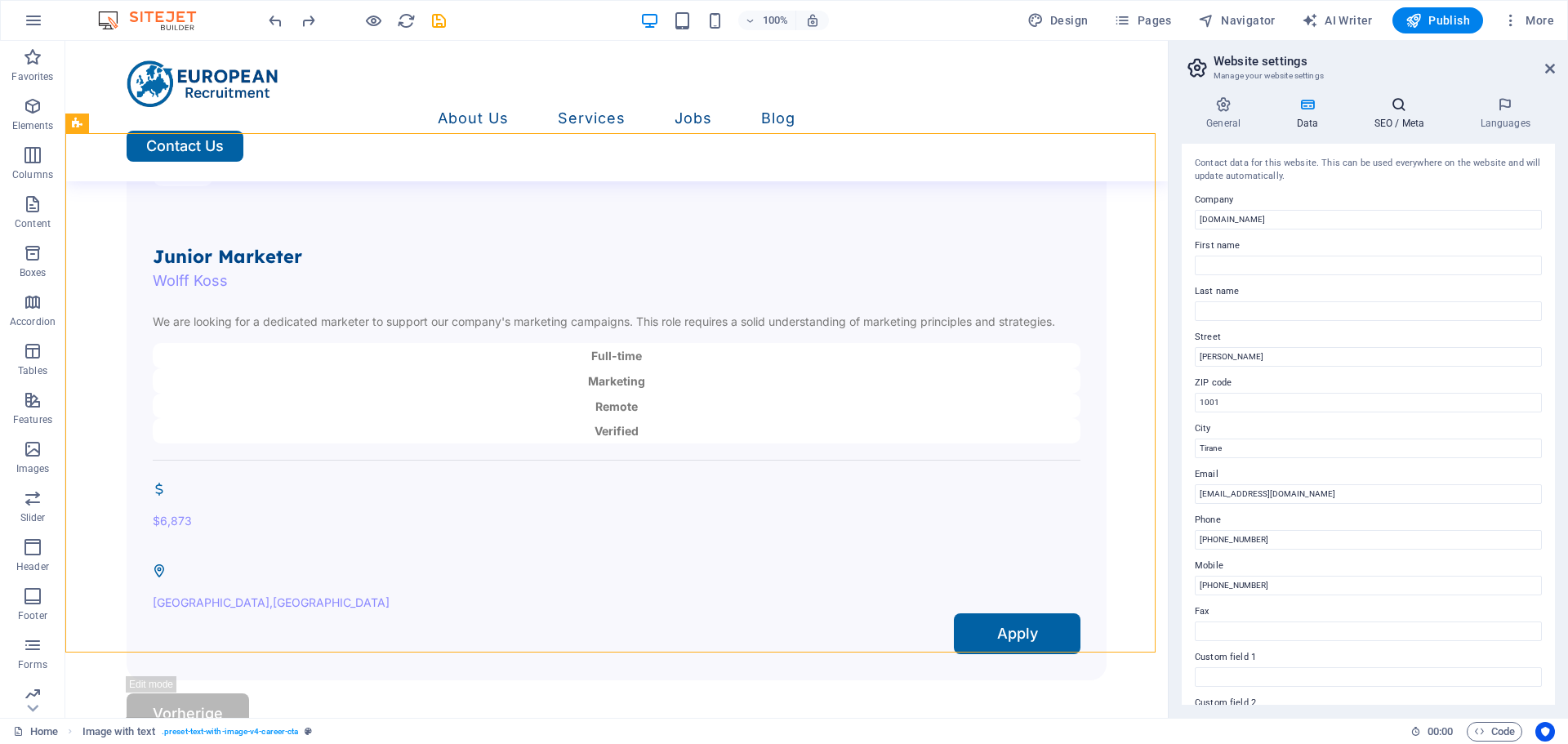
click at [1389, 121] on h4 "SEO / Meta" at bounding box center [1402, 113] width 106 height 34
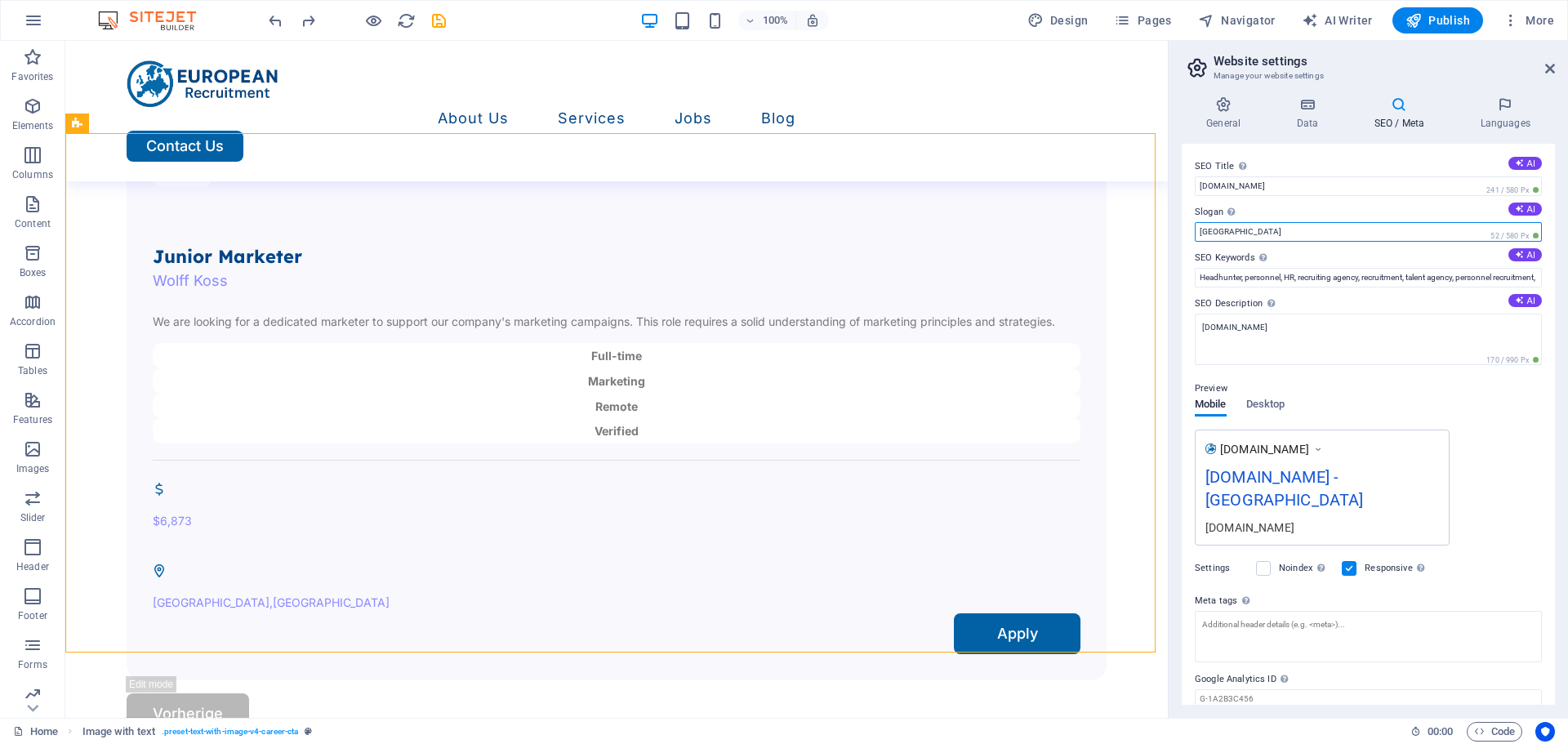
click at [1263, 233] on input "[GEOGRAPHIC_DATA]" at bounding box center [1368, 232] width 347 height 20
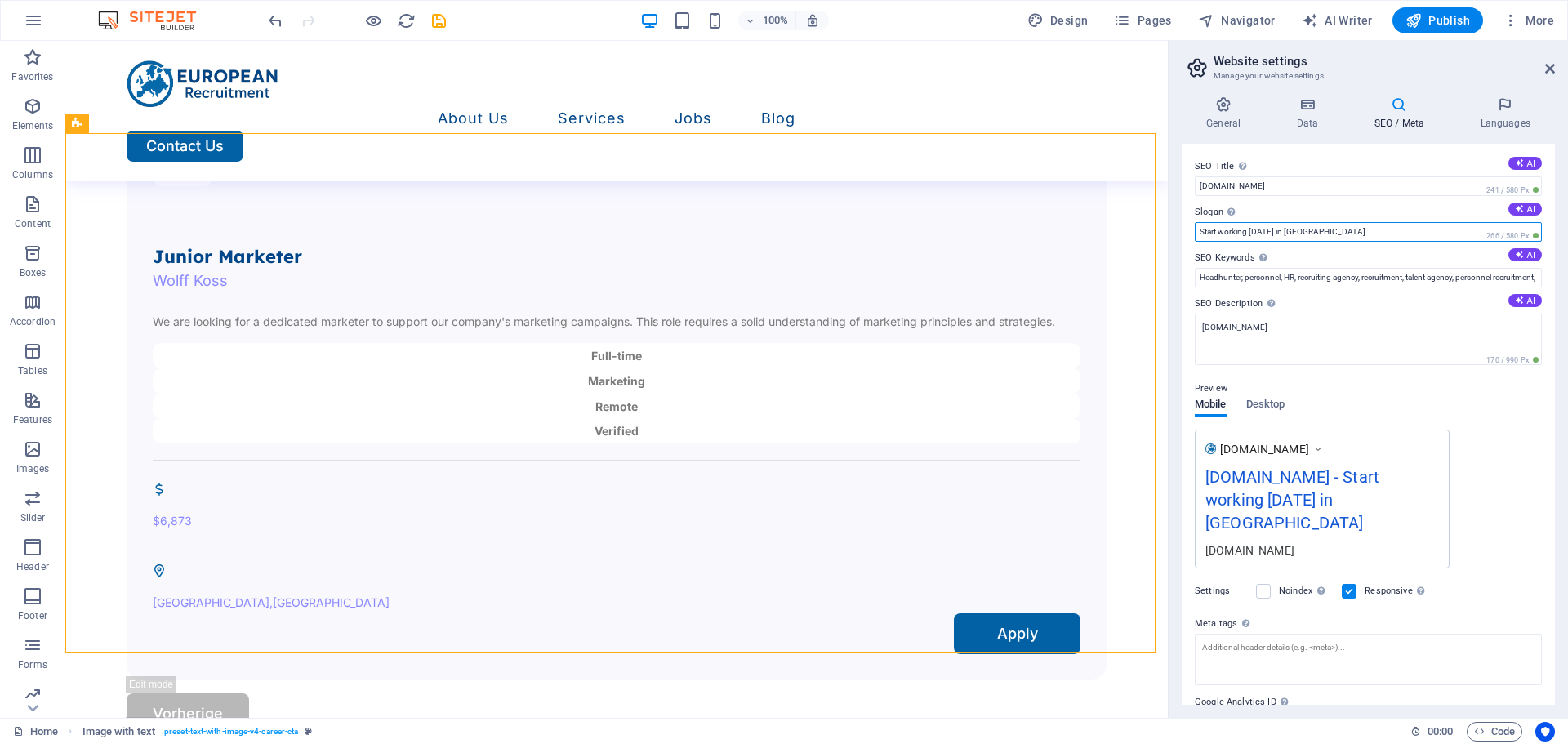
type input "Start working [DATE] in [GEOGRAPHIC_DATA]"
click at [1275, 383] on div "Preview" at bounding box center [1368, 389] width 347 height 20
click at [1491, 420] on div "Preview Mobile Desktop [DOMAIN_NAME] [DOMAIN_NAME] - Start working [DATE] in [G…" at bounding box center [1368, 467] width 347 height 202
click at [1269, 399] on span "Desktop" at bounding box center [1265, 405] width 39 height 23
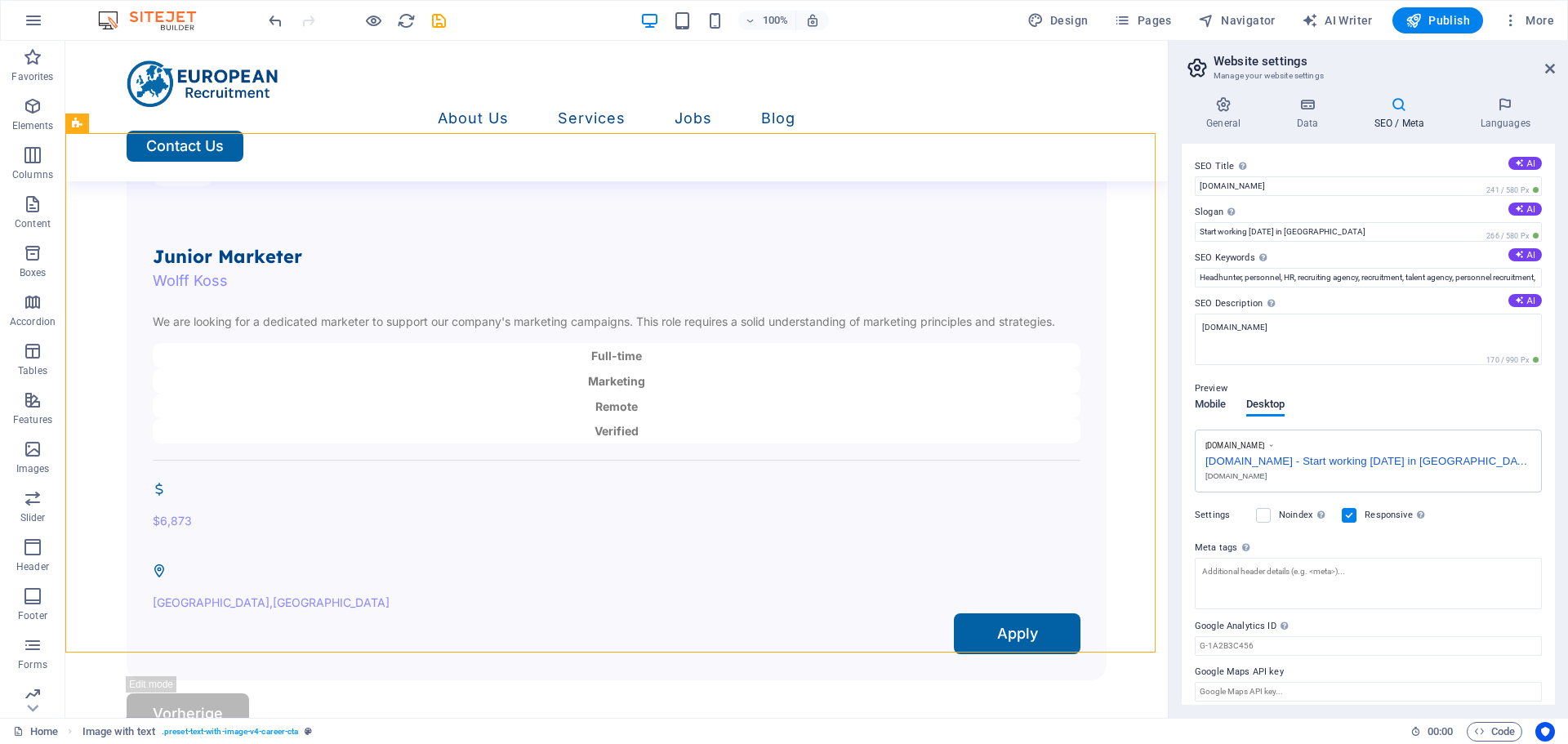
click at [1206, 405] on span "Mobile" at bounding box center [1210, 405] width 32 height 23
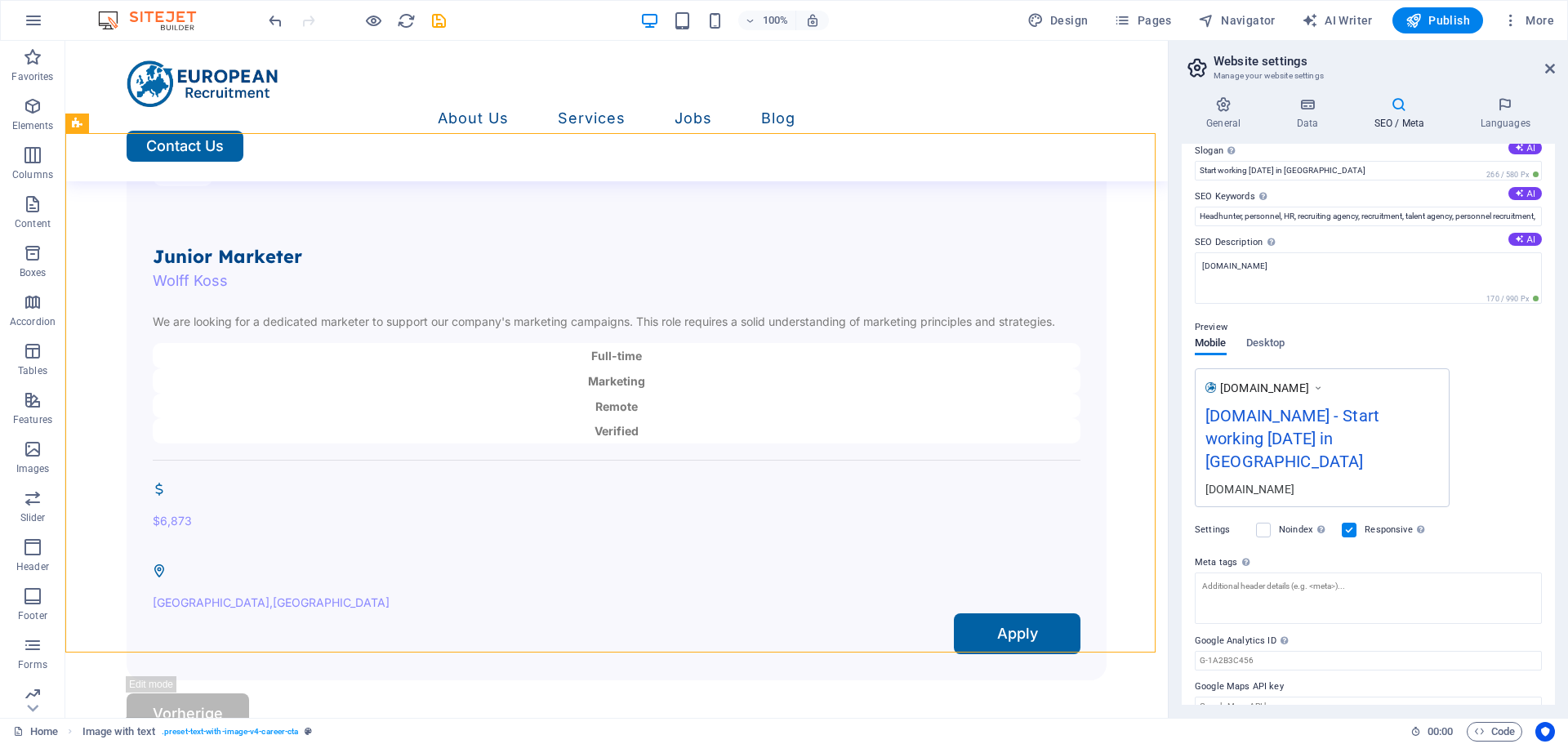
scroll to position [63, 0]
click at [1304, 120] on h4 "Data" at bounding box center [1311, 113] width 78 height 34
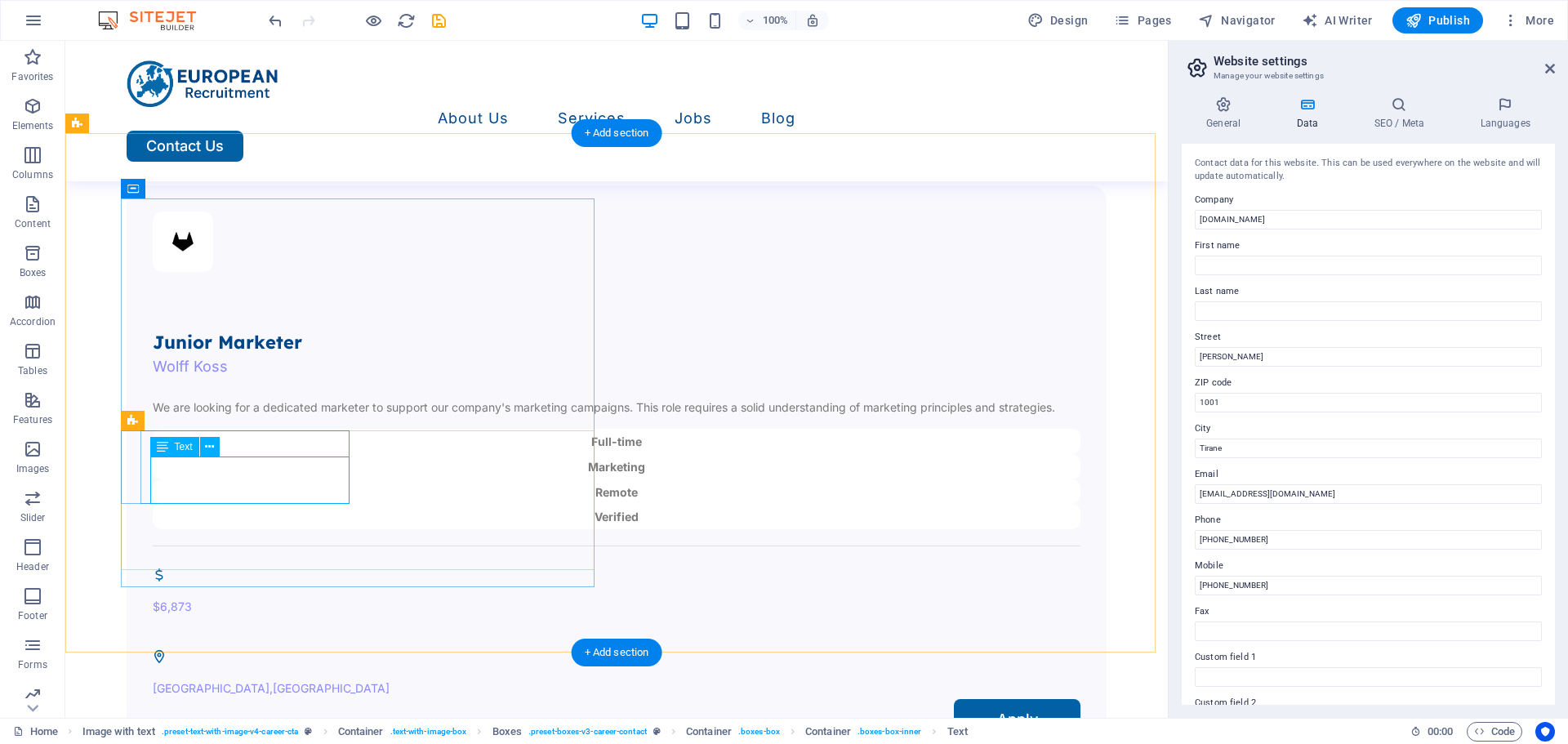
scroll to position [5368, 0]
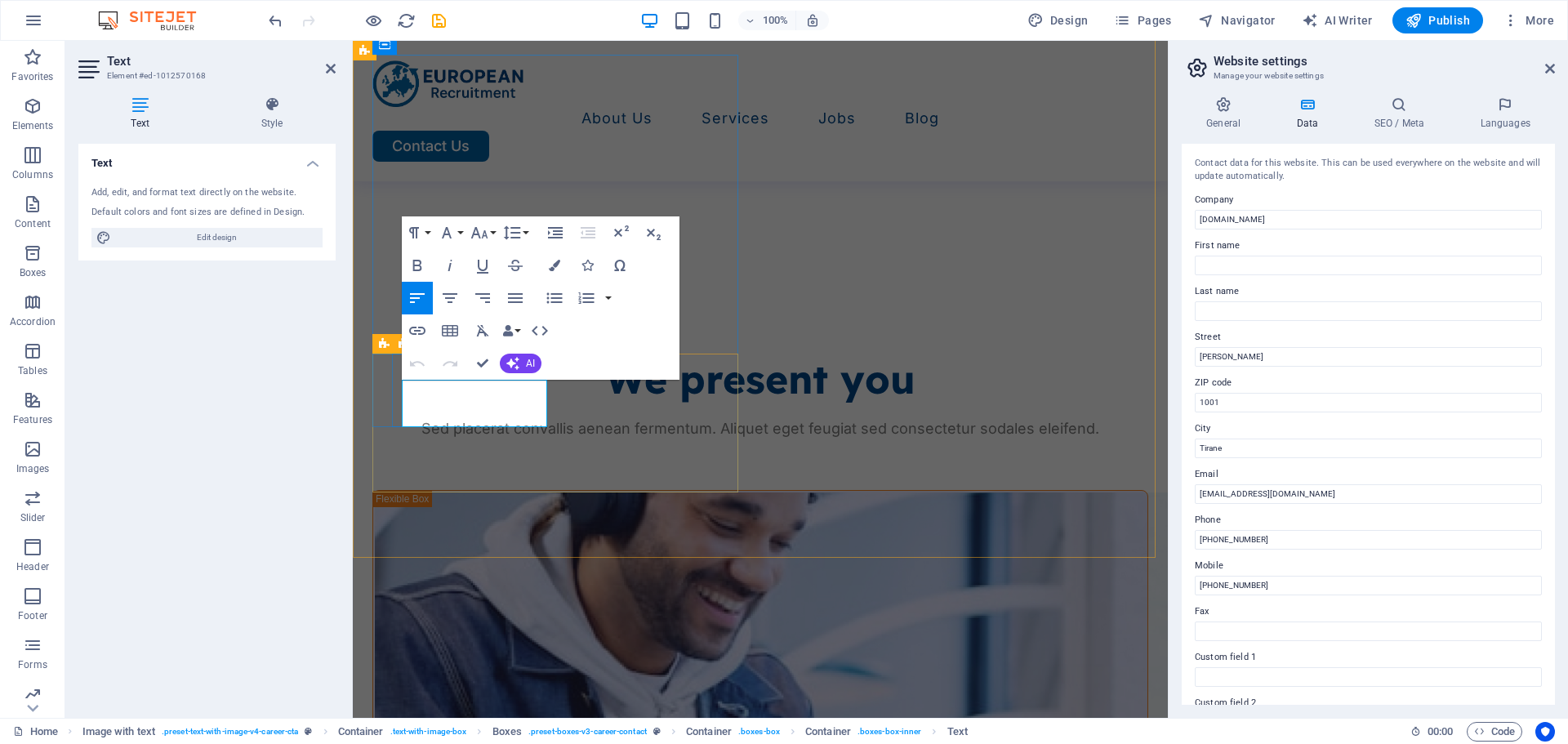
click at [507, 362] on icon "button" at bounding box center [513, 363] width 13 height 13
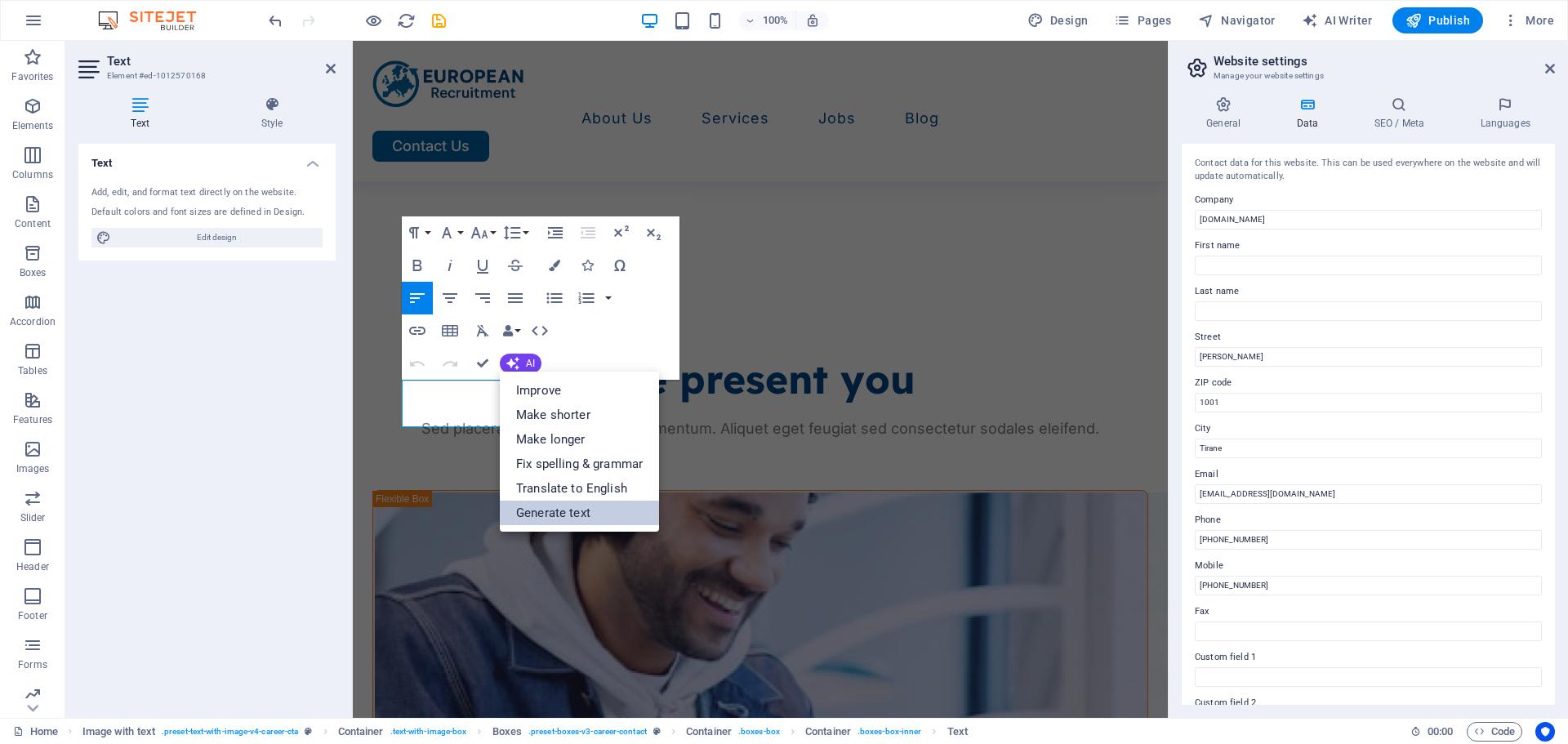
click at [598, 513] on link "Generate text" at bounding box center [579, 512] width 160 height 24
select select "English"
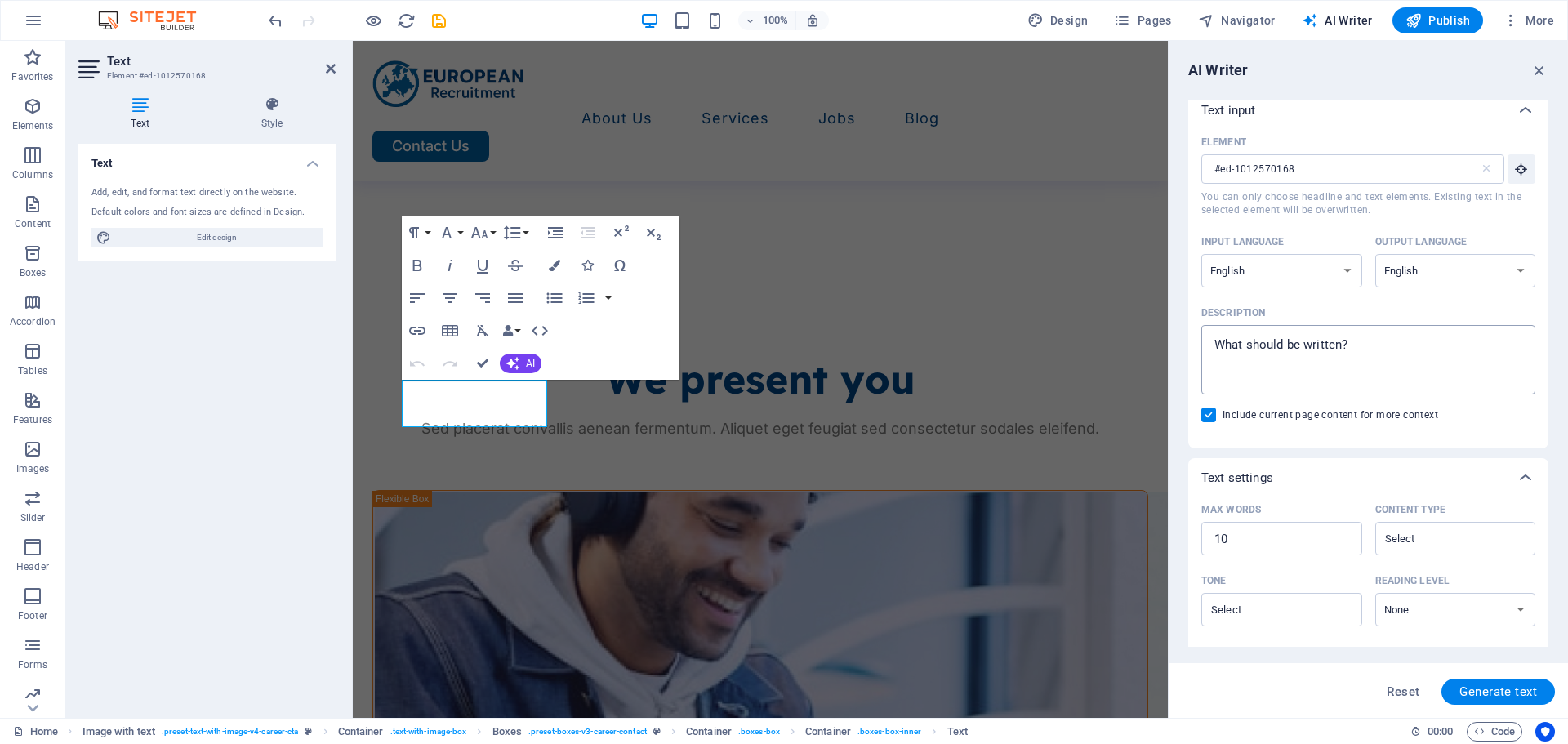
scroll to position [0, 0]
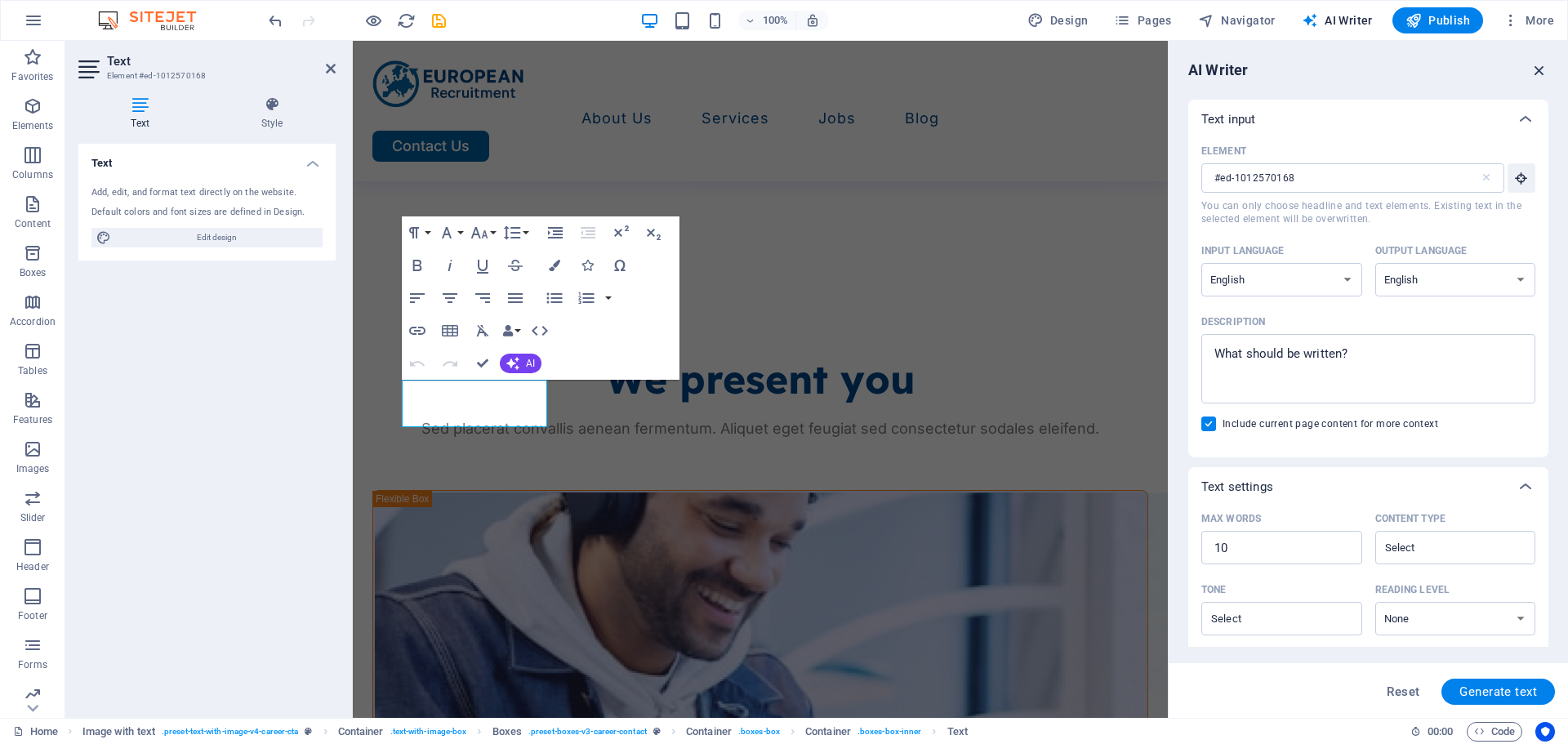
click at [1534, 69] on icon "button" at bounding box center [1540, 71] width 18 height 18
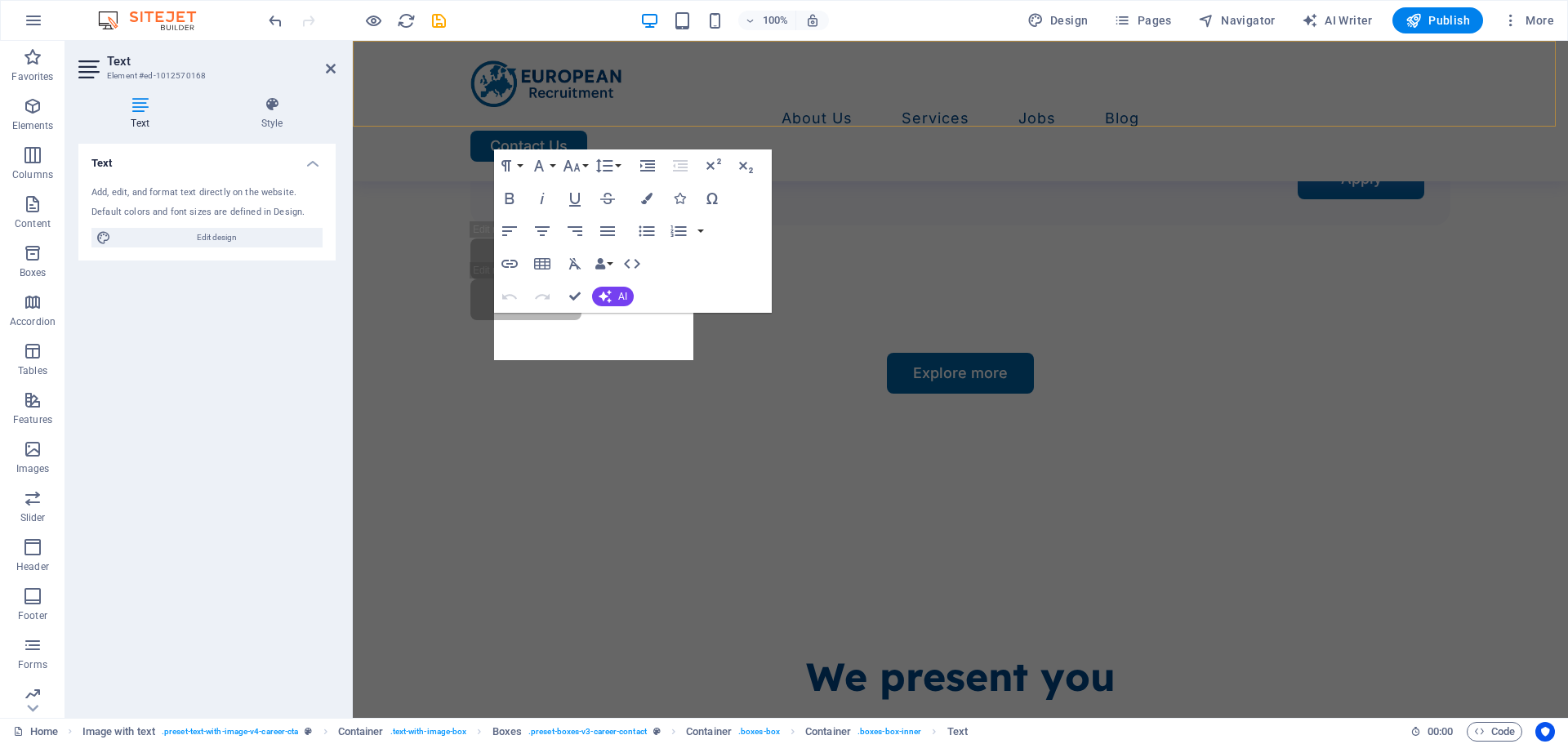
scroll to position [4971, 0]
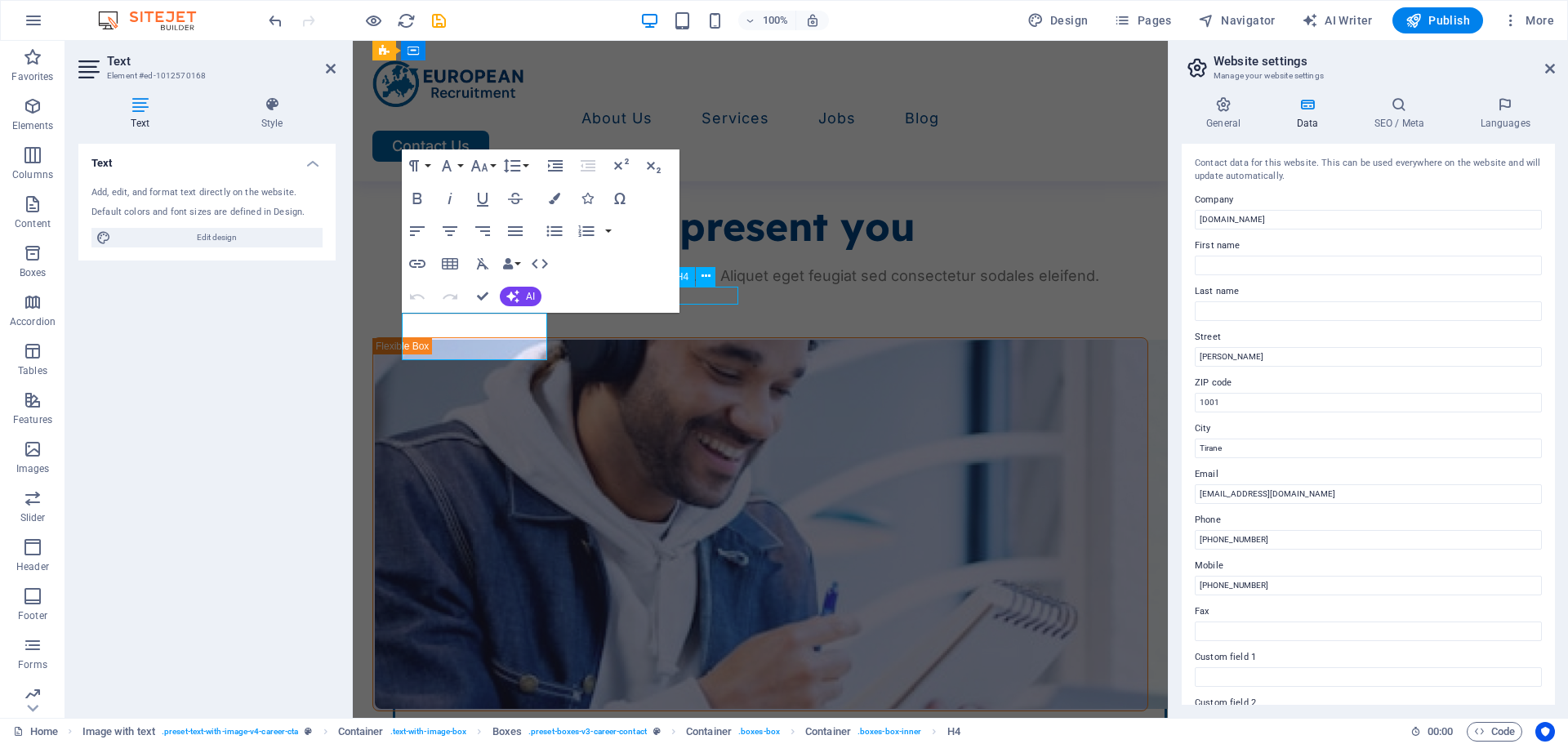
scroll to position [5039, 0]
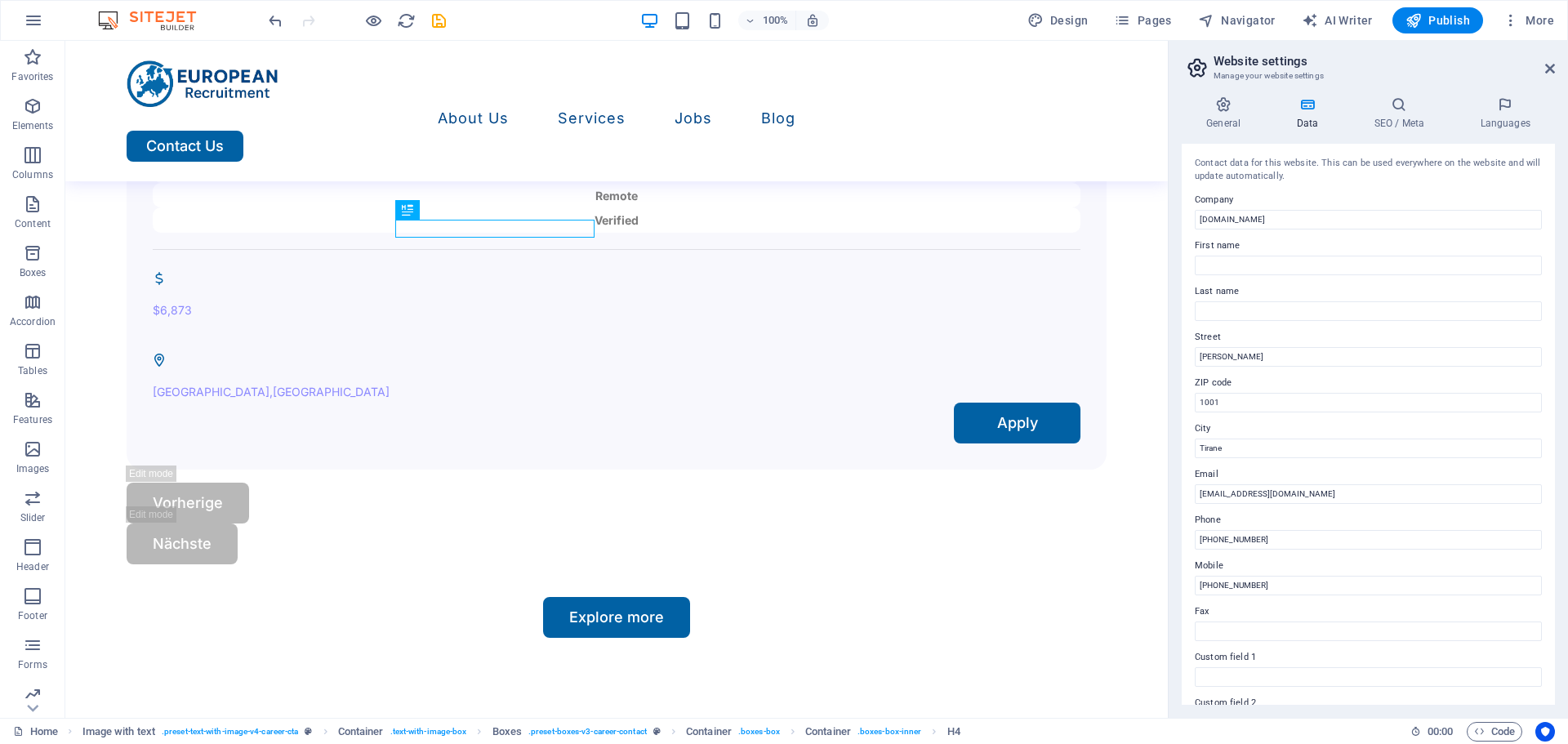
click at [1555, 67] on aside "Website settings Manage your website settings General Data SEO / Meta Languages…" at bounding box center [1369, 379] width 401 height 677
click at [1550, 68] on icon at bounding box center [1550, 68] width 10 height 13
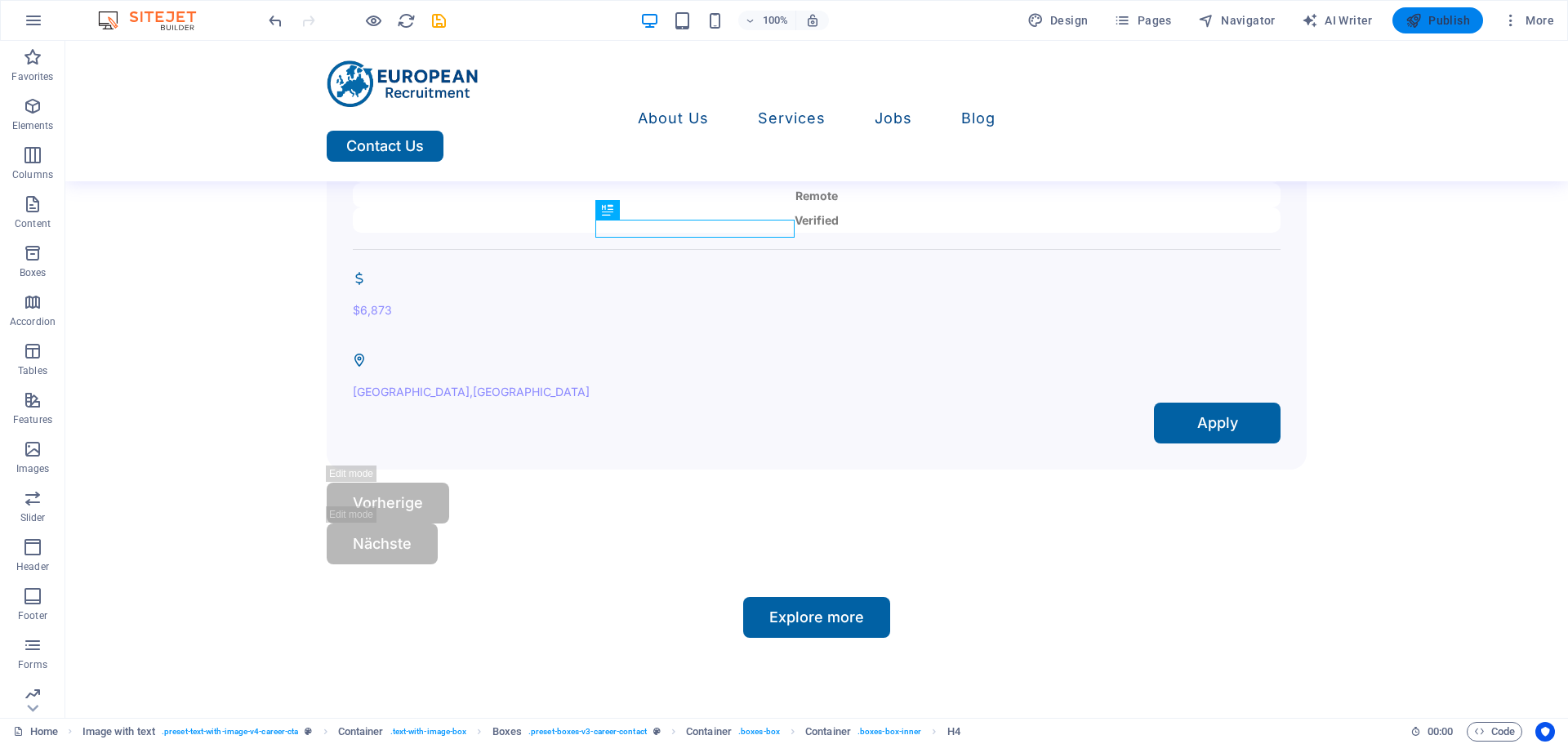
click at [1445, 26] on span "Publish" at bounding box center [1437, 21] width 64 height 16
